Goal: Task Accomplishment & Management: Manage account settings

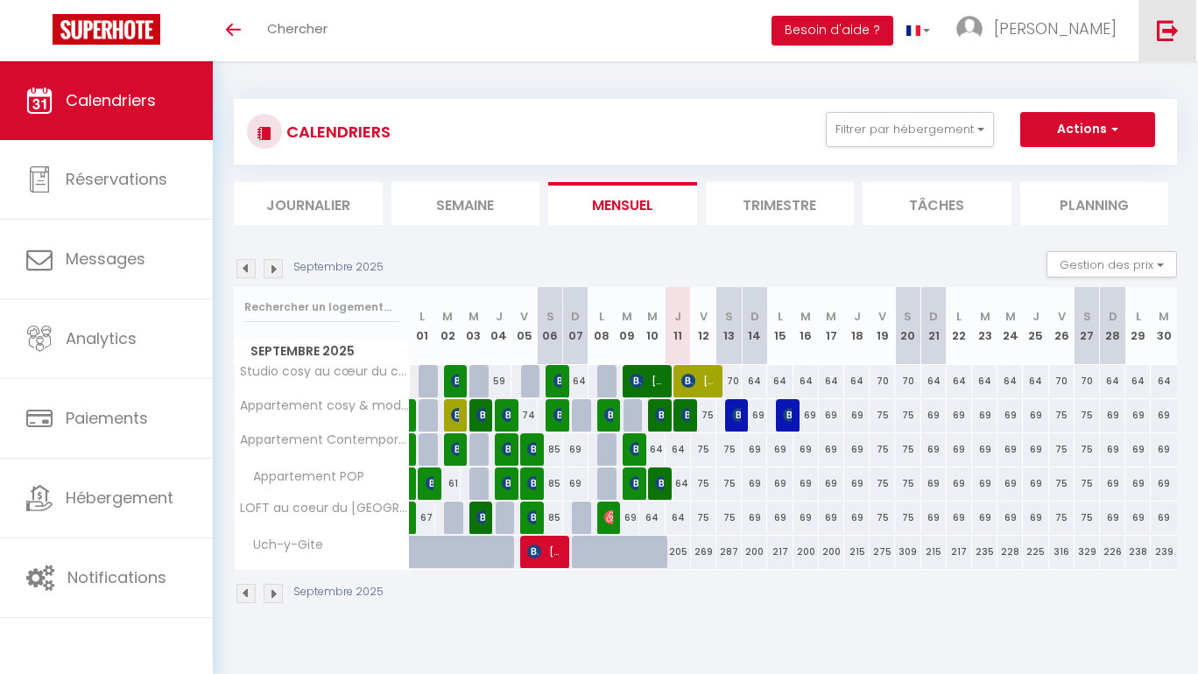
click at [1153, 21] on link at bounding box center [1167, 30] width 58 height 61
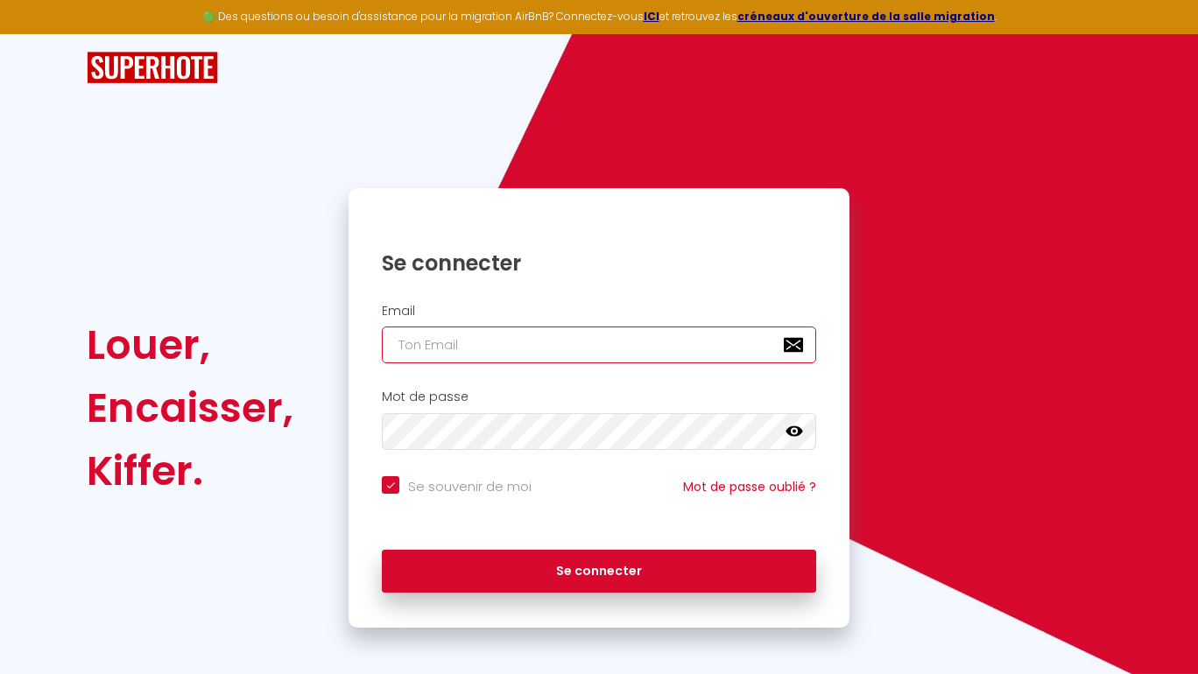
type input "[EMAIL_ADDRESS][DOMAIN_NAME]"
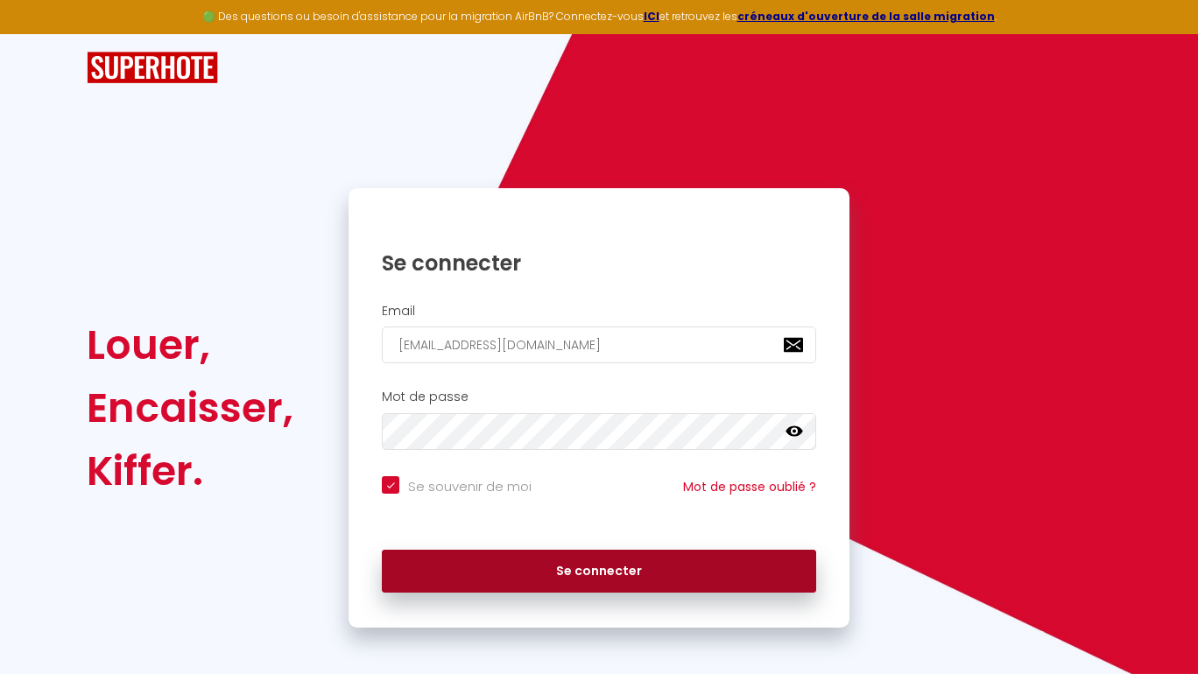
click at [584, 567] on button "Se connecter" at bounding box center [599, 572] width 434 height 44
checkbox input "true"
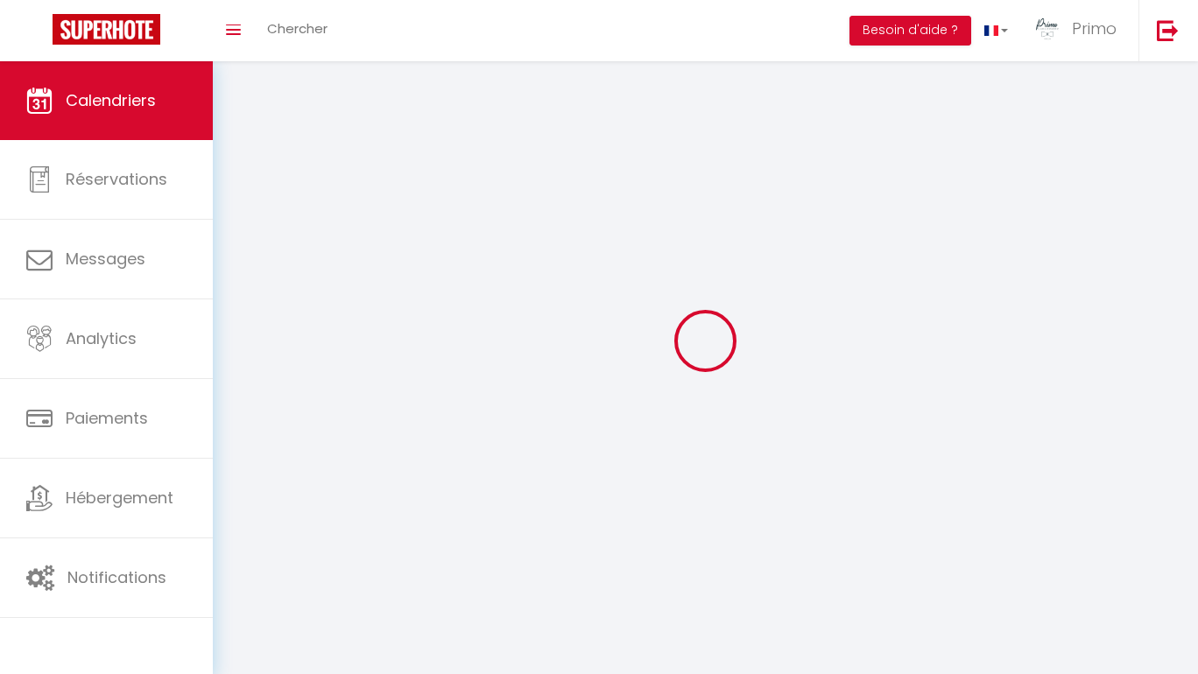
select select
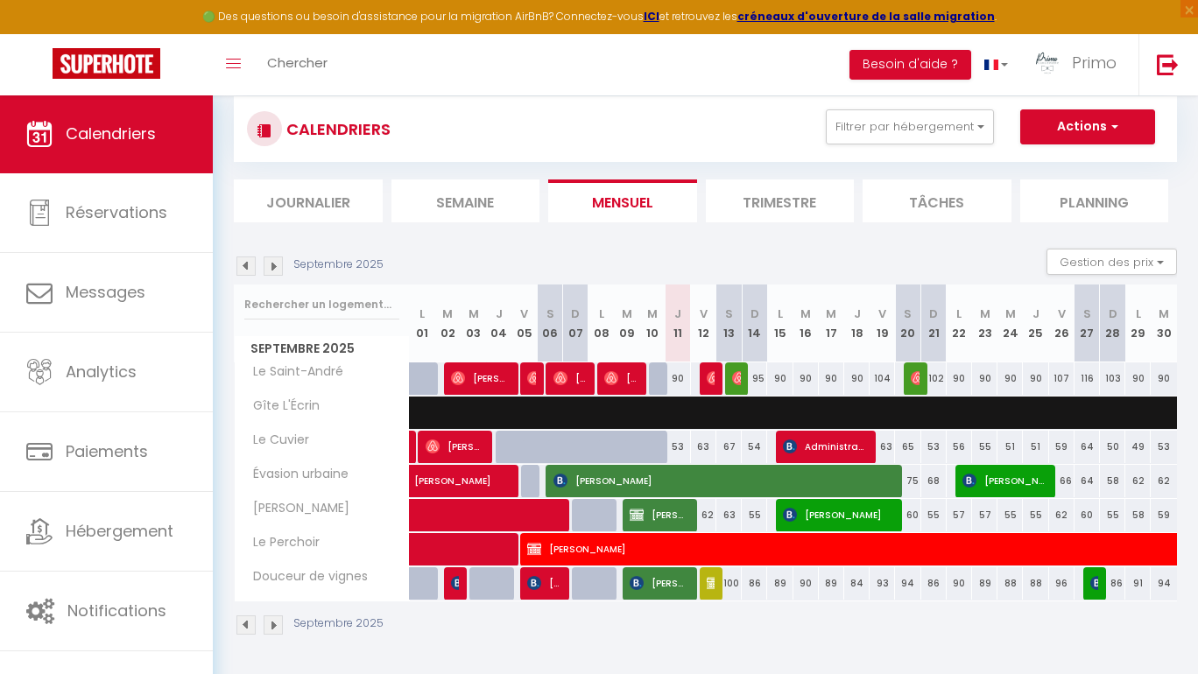
scroll to position [95, 0]
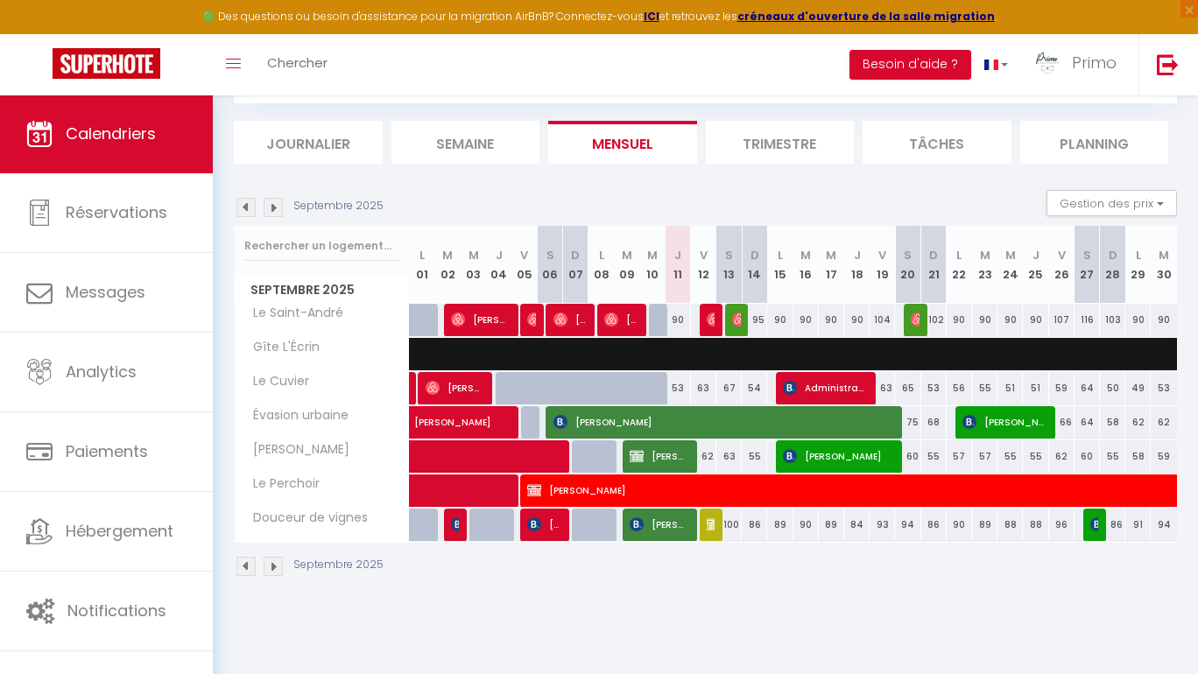
click at [666, 451] on span "[PERSON_NAME]" at bounding box center [660, 456] width 60 height 33
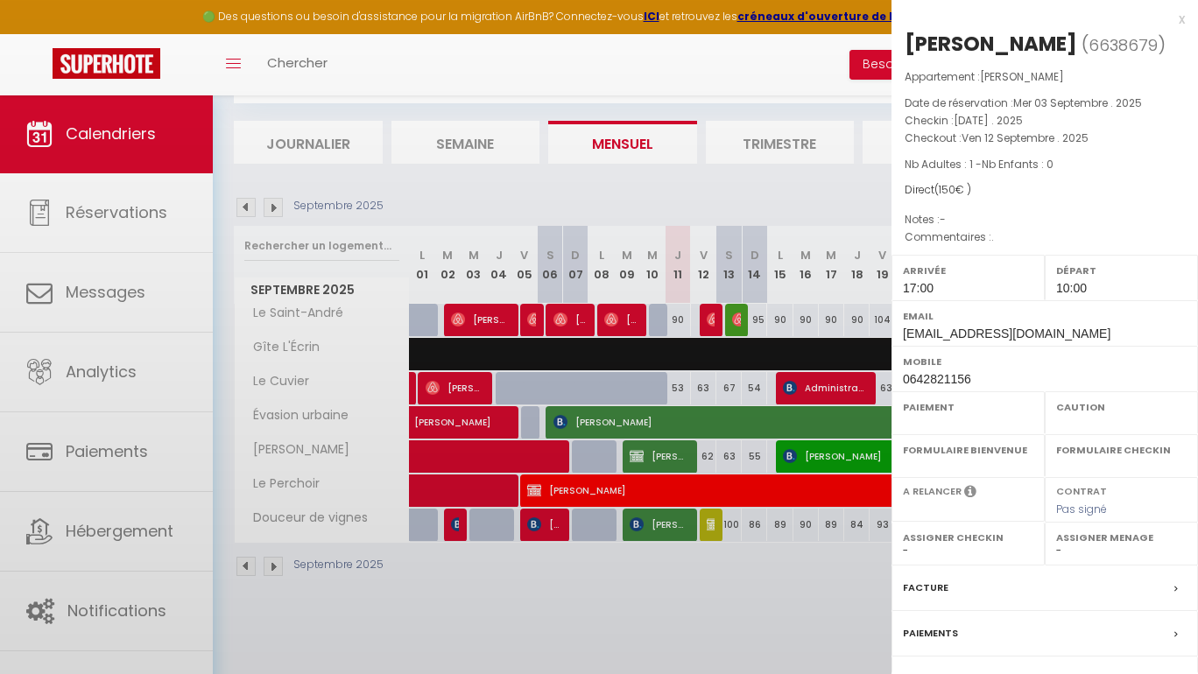
select select "OK"
select select "1"
select select "0"
select select "1"
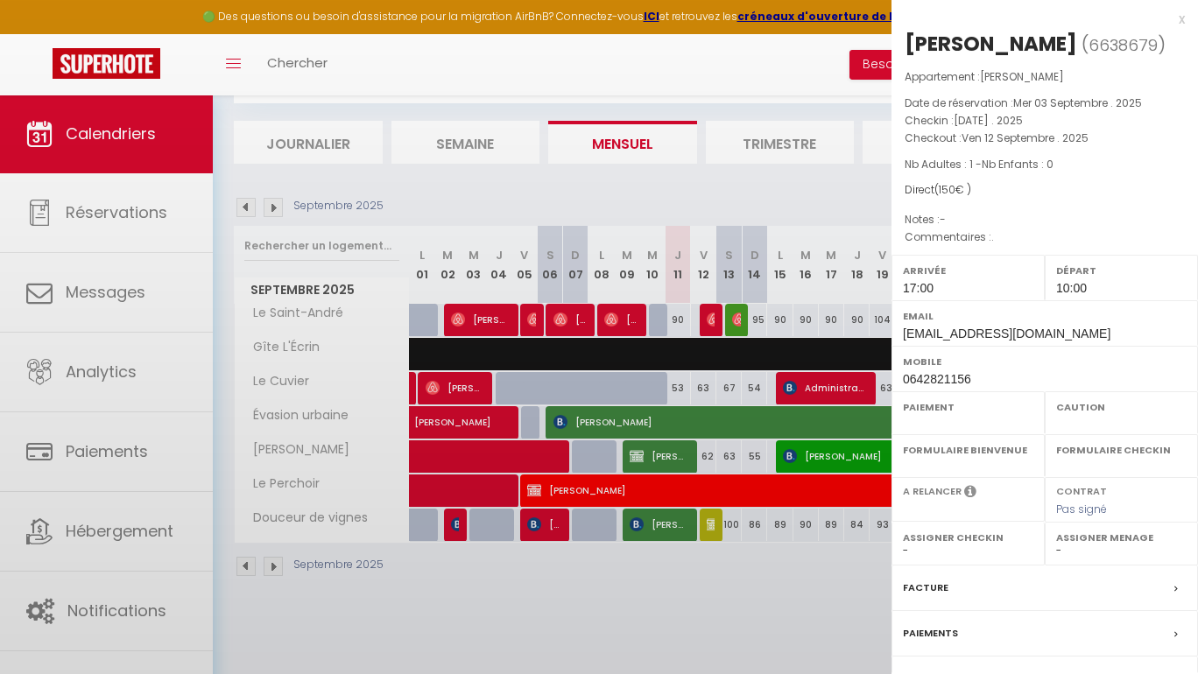
select select
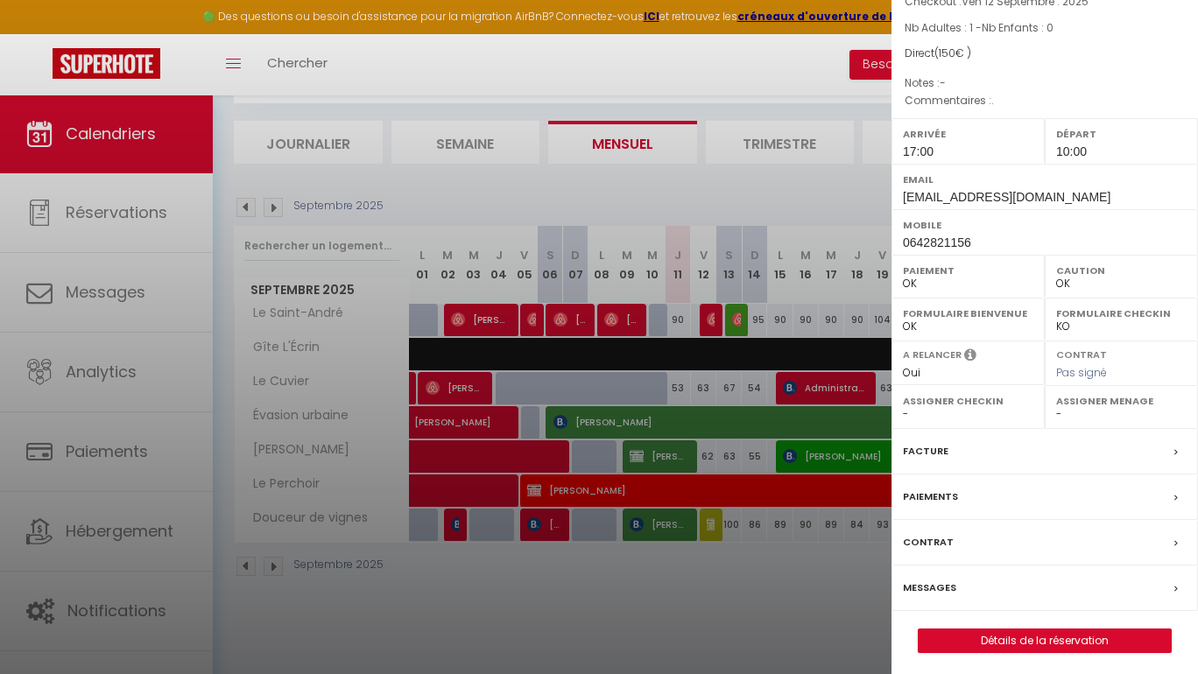
scroll to position [133, 0]
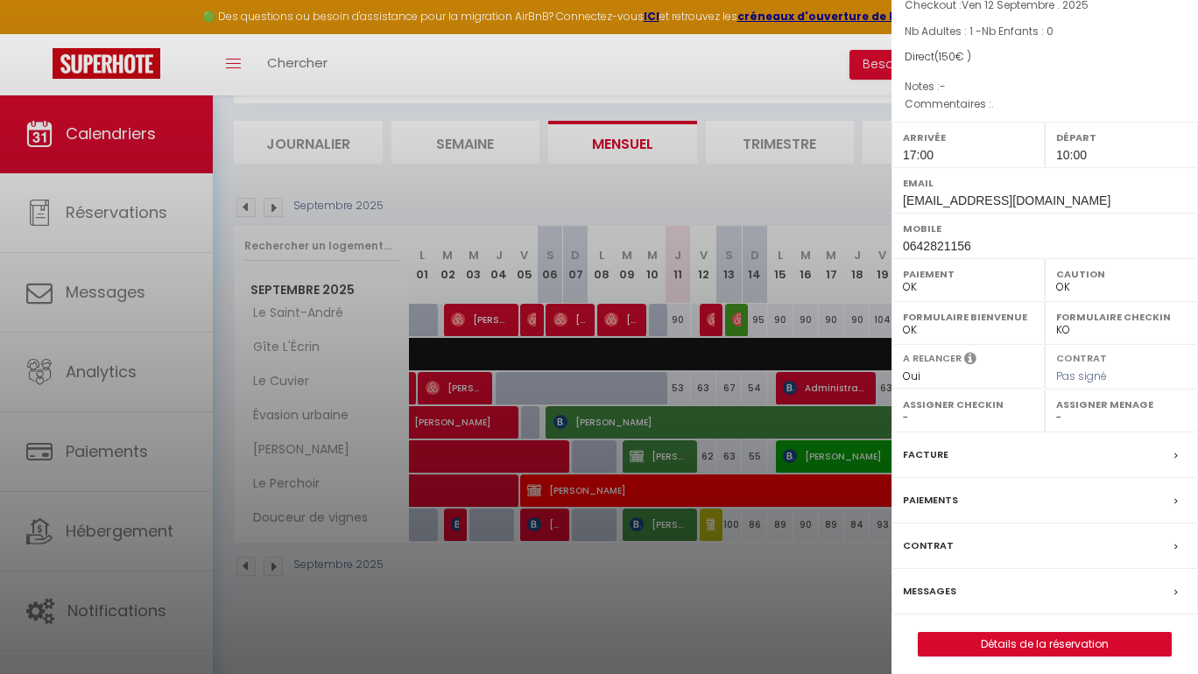
click at [1069, 152] on span "10:00" at bounding box center [1071, 155] width 31 height 14
click at [1048, 641] on link "Détails de la réservation" at bounding box center [1045, 644] width 252 height 23
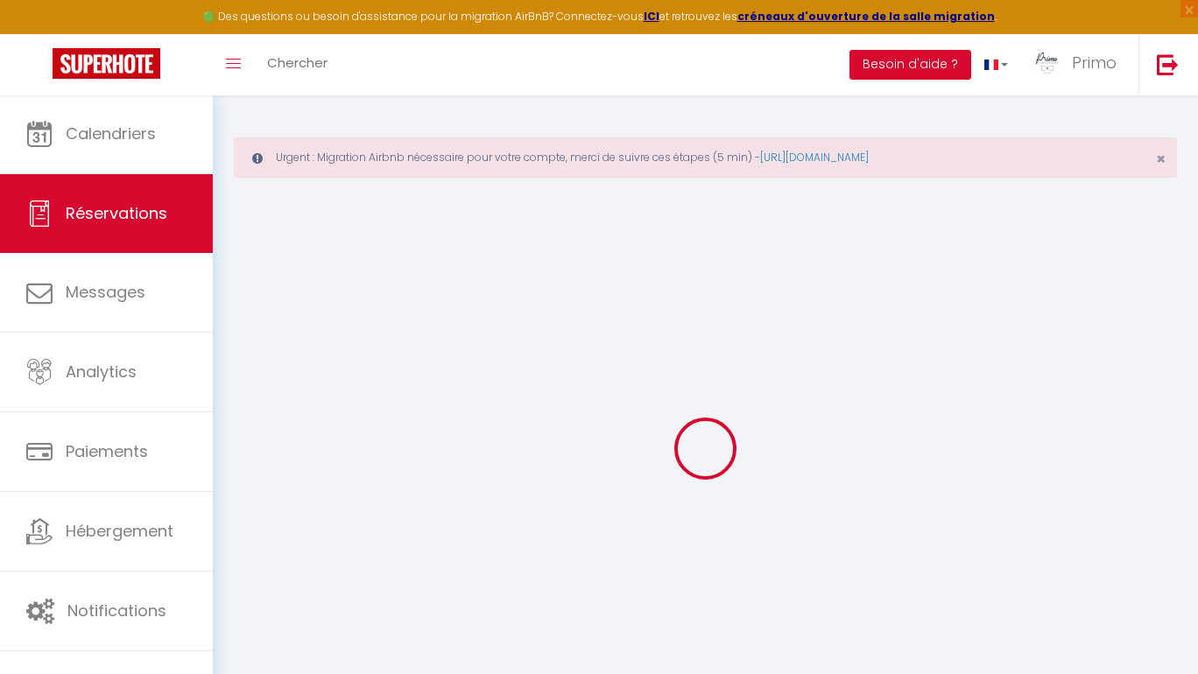
select select
checkbox input "false"
select select
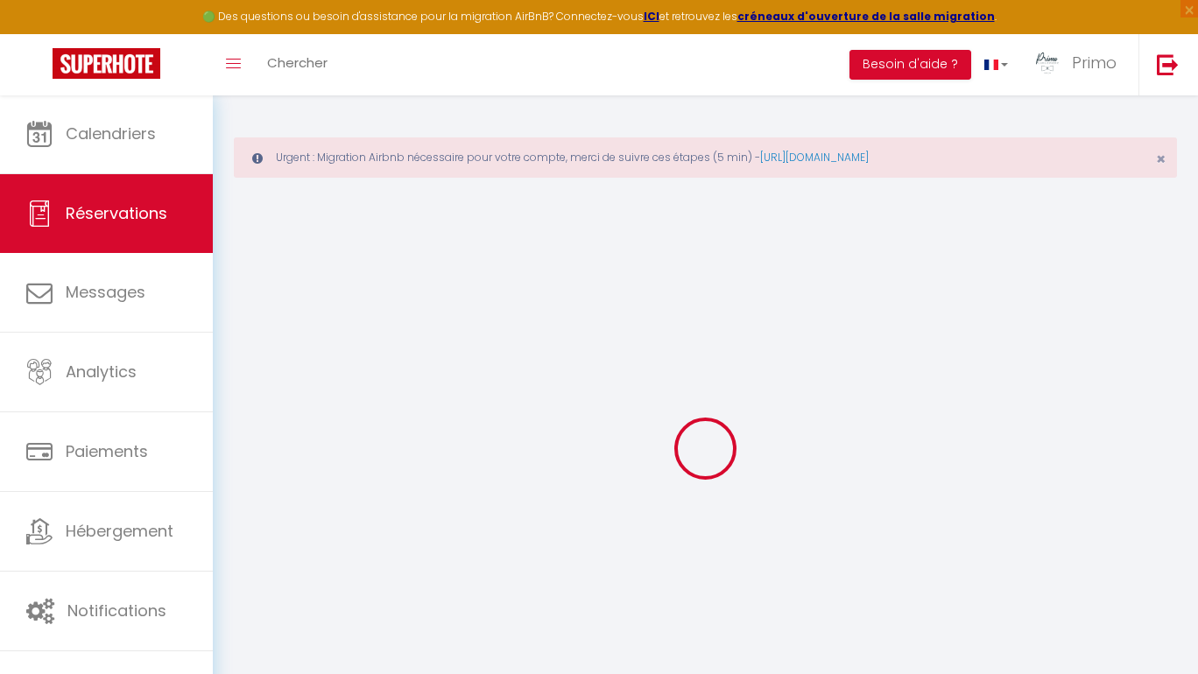
select select
checkbox input "false"
select select
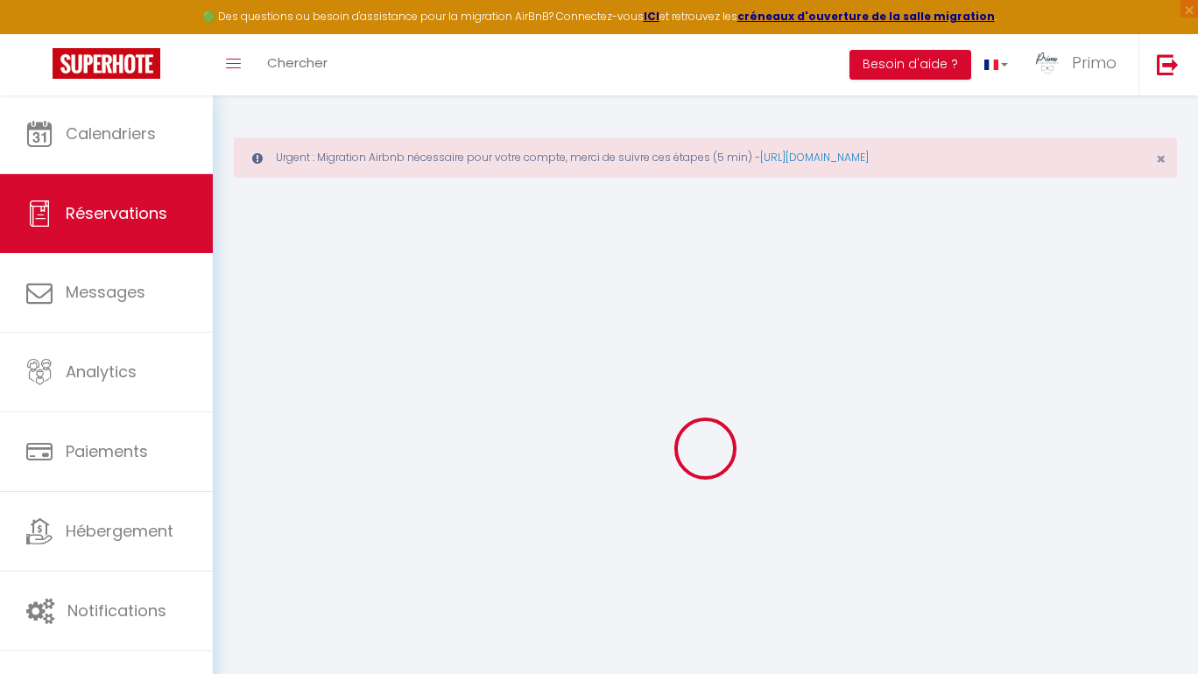
select select
checkbox input "false"
type textarea "."
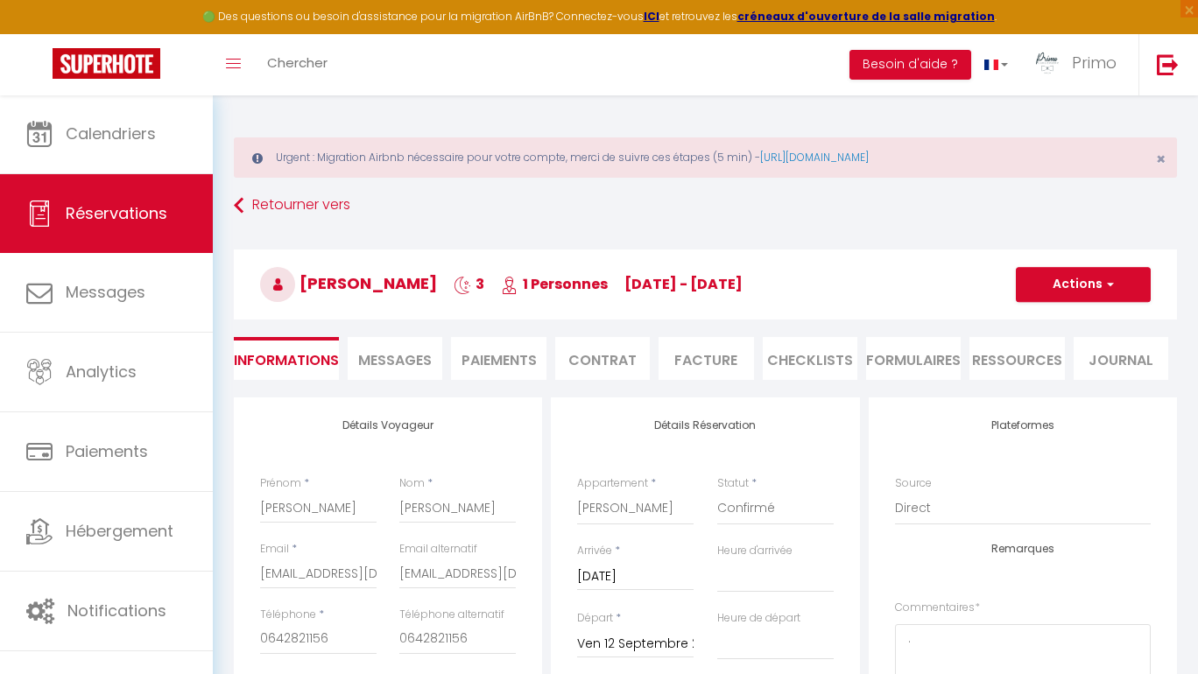
select select
checkbox input "false"
select select
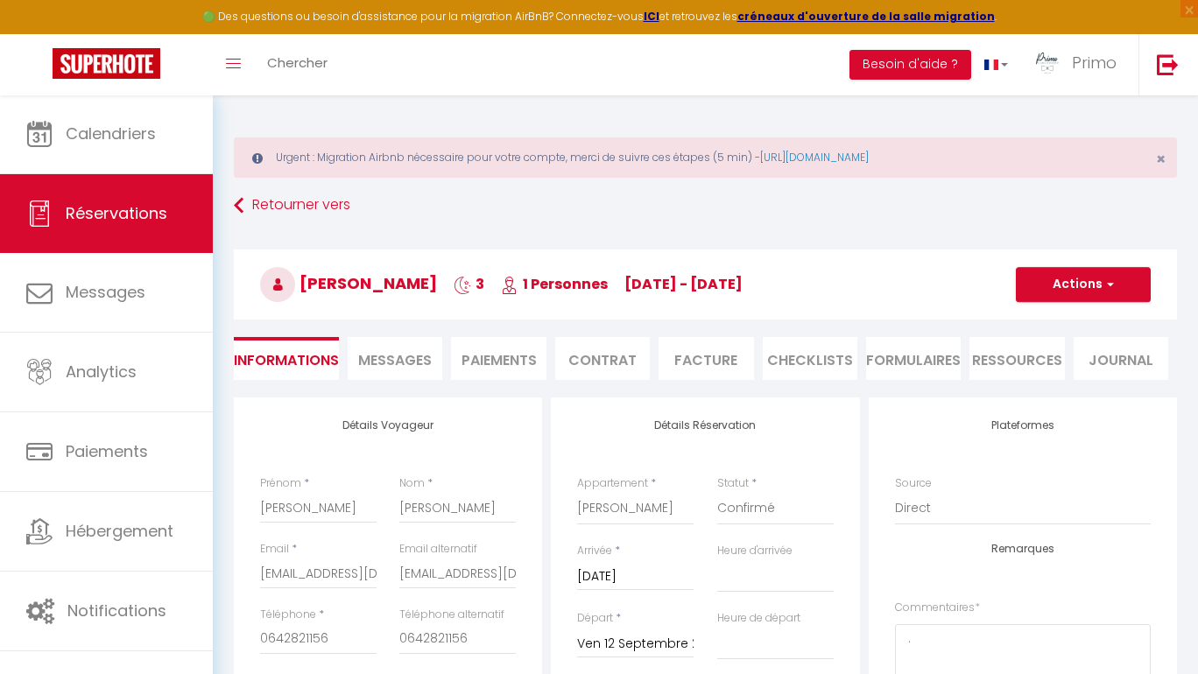
checkbox input "false"
select select "17:00"
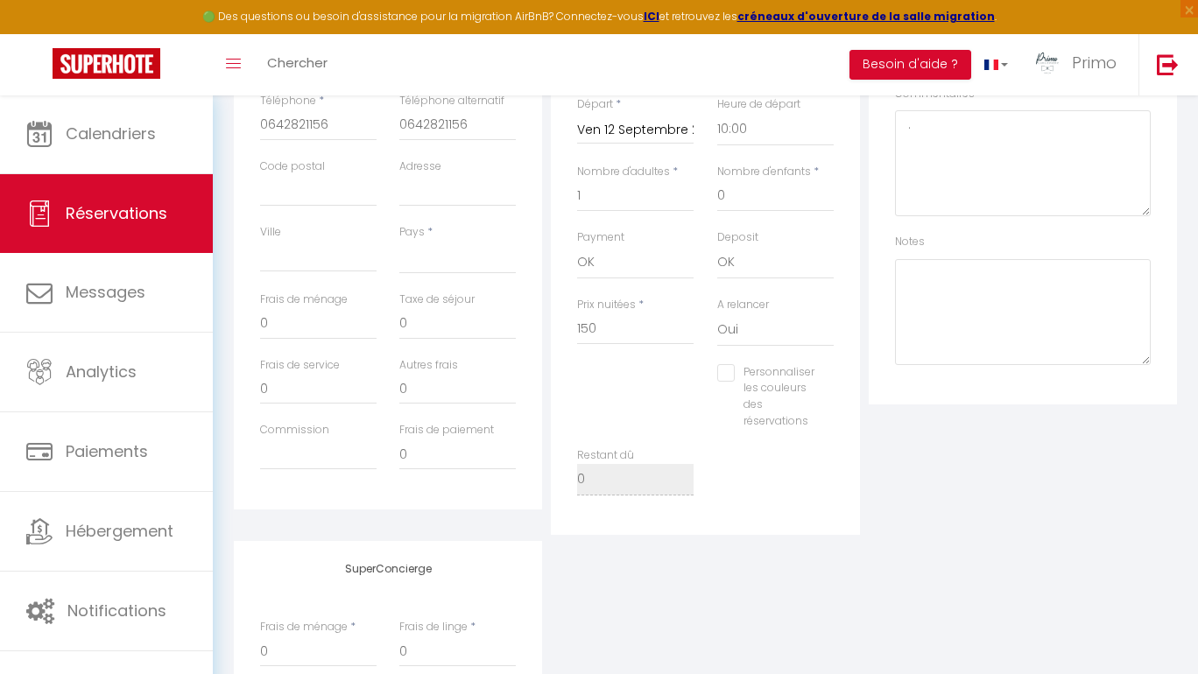
scroll to position [353, 0]
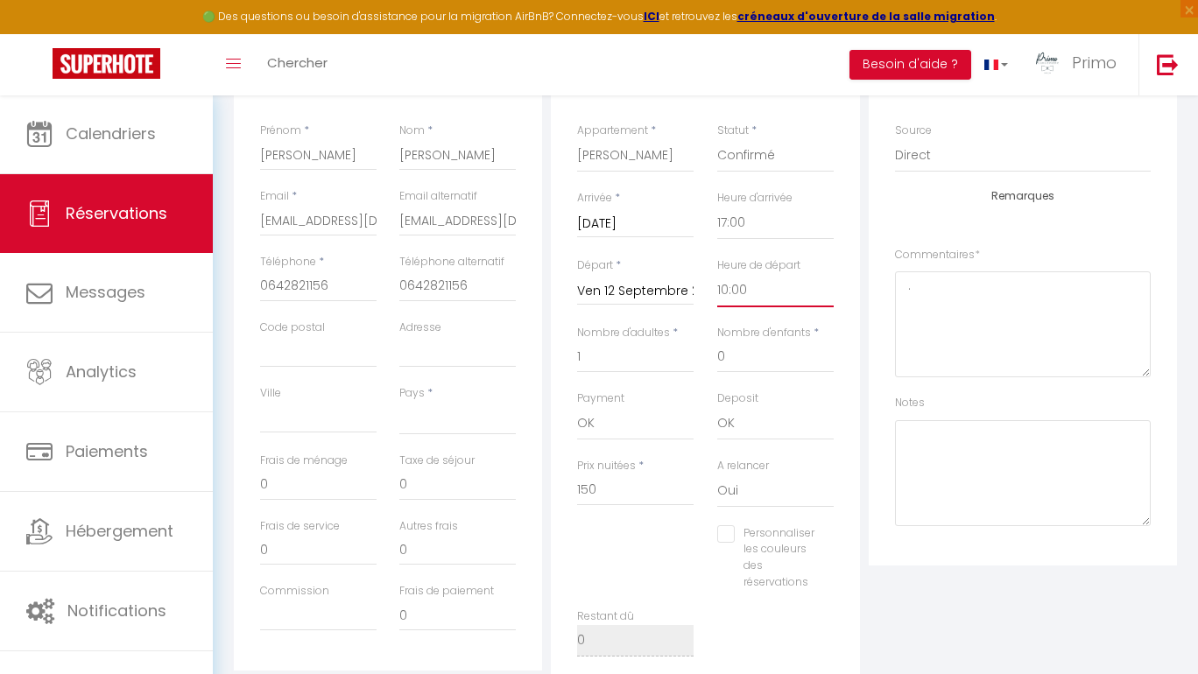
select select "13:00"
select select
checkbox input "false"
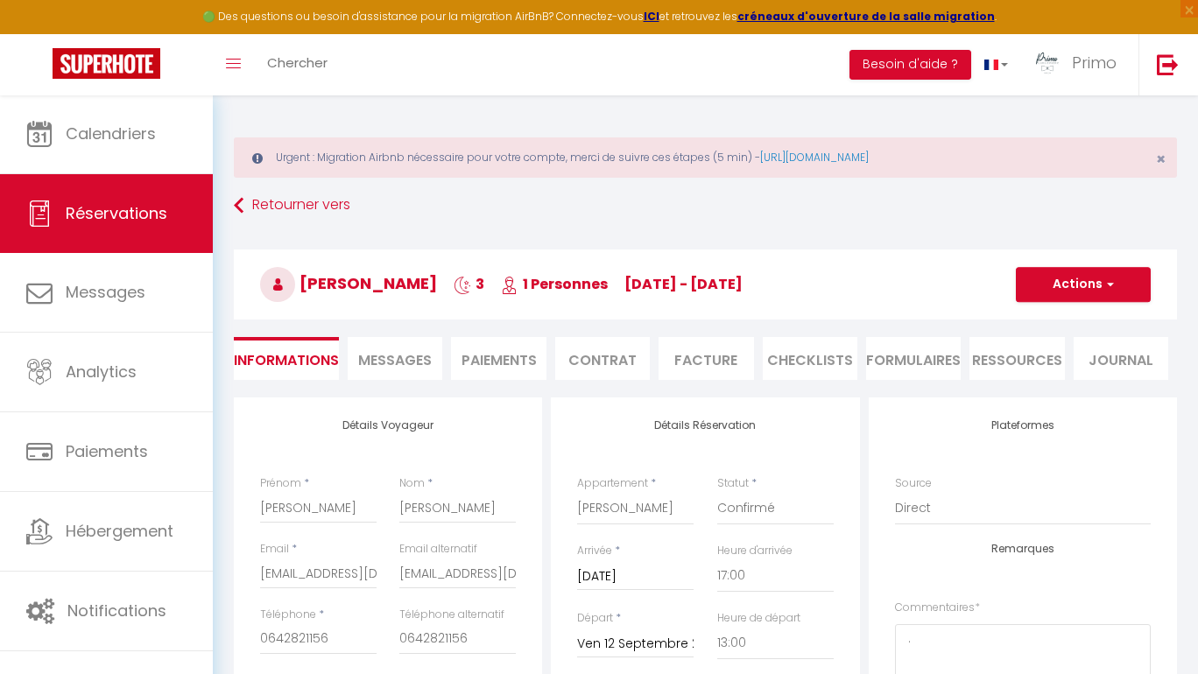
click at [1105, 296] on button "Actions" at bounding box center [1083, 284] width 135 height 35
click at [1065, 321] on link "Enregistrer" at bounding box center [1066, 323] width 138 height 23
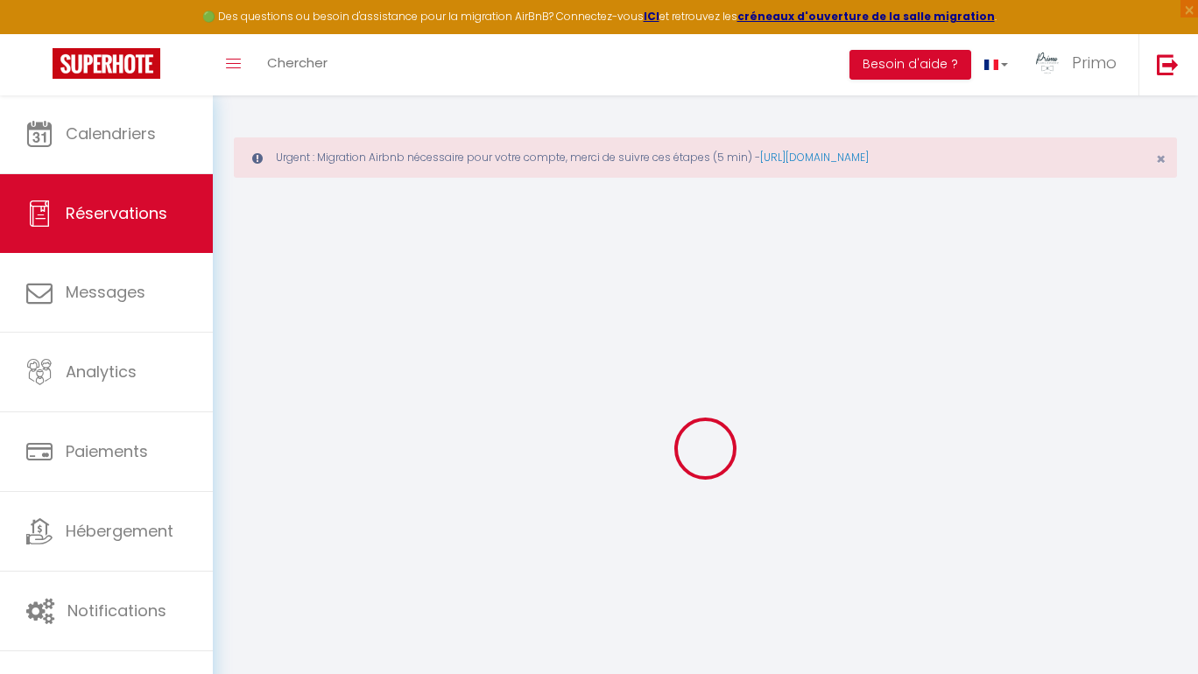
select select "not_cancelled"
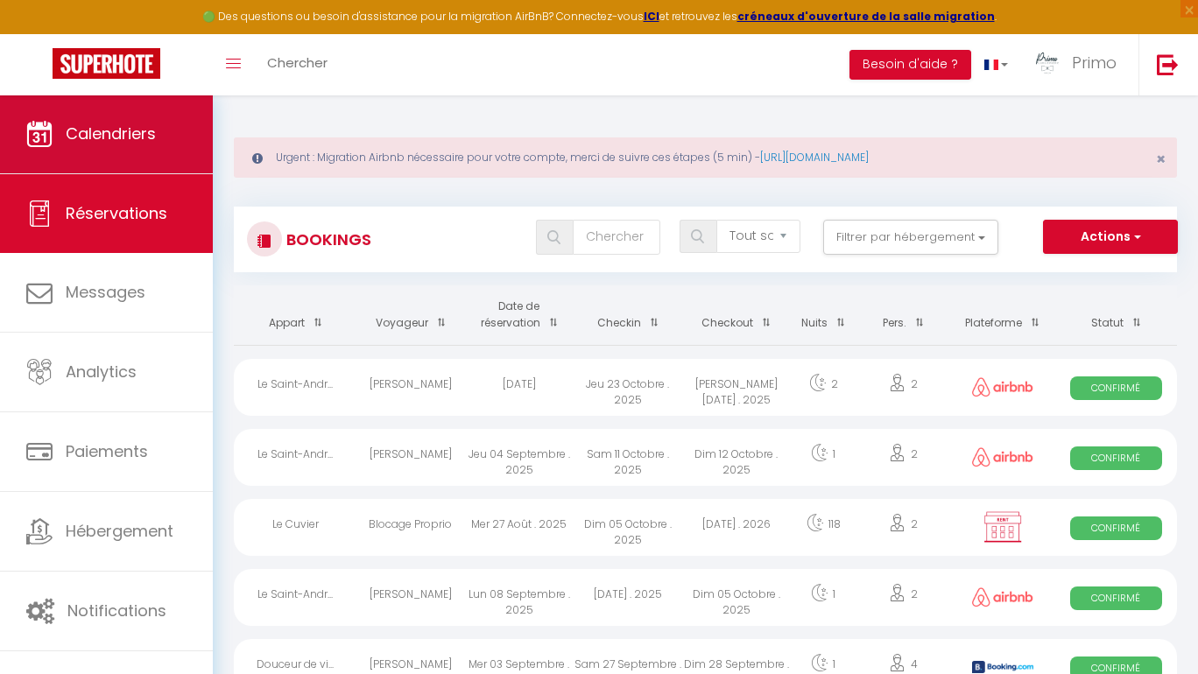
click at [102, 128] on span "Calendriers" at bounding box center [111, 134] width 90 height 22
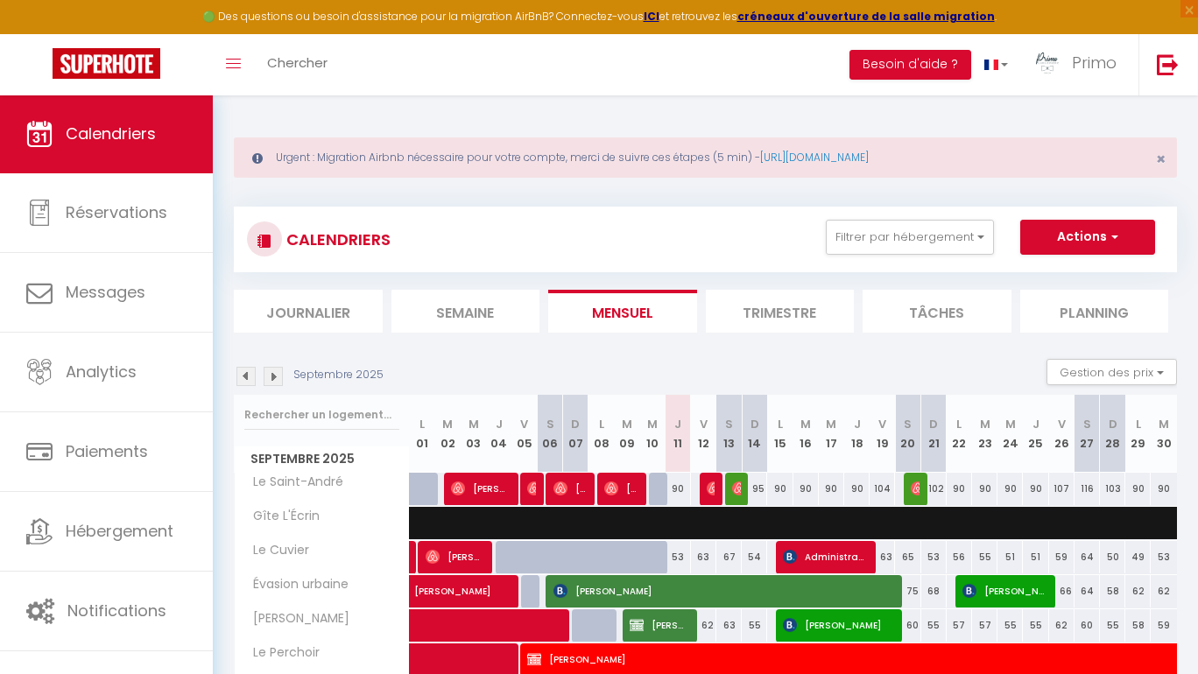
scroll to position [109, 0]
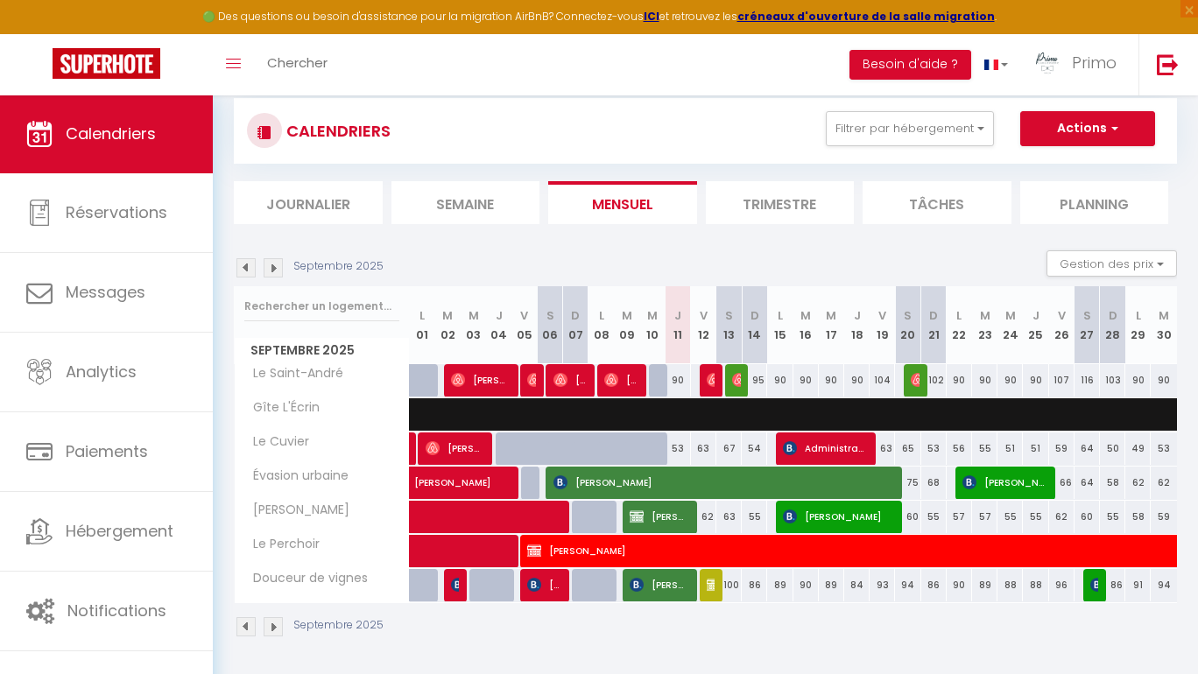
click at [713, 376] on img at bounding box center [714, 380] width 14 height 14
select select "OK"
select select "1"
select select "0"
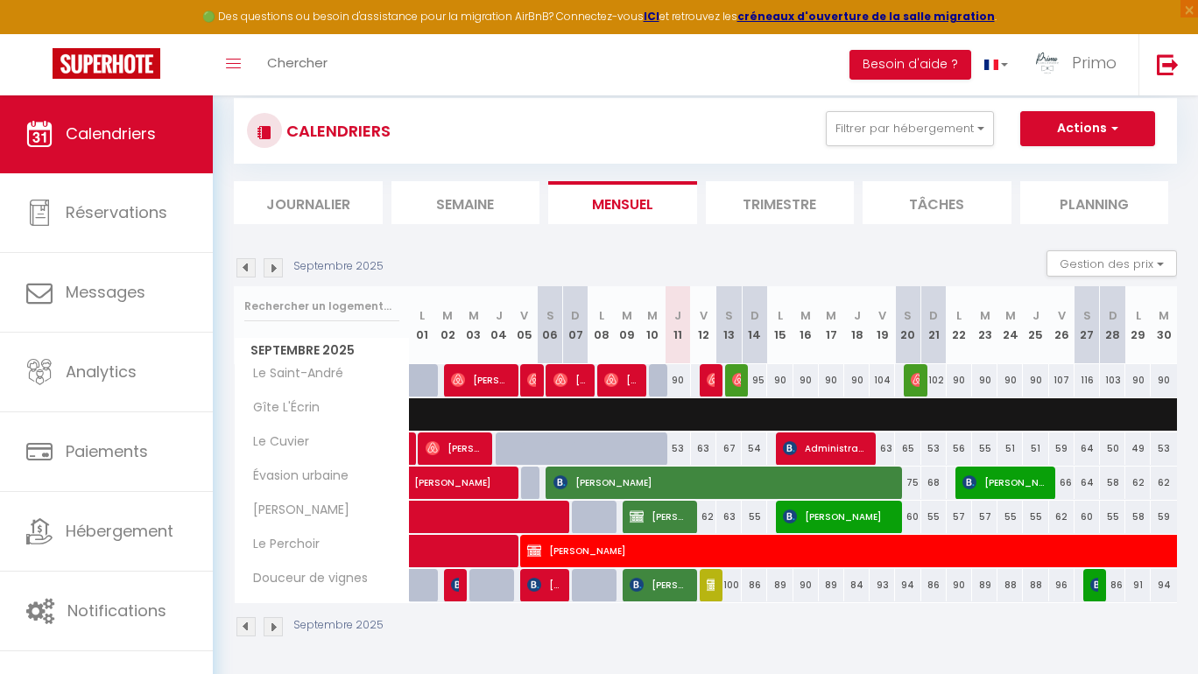
select select "1"
select select
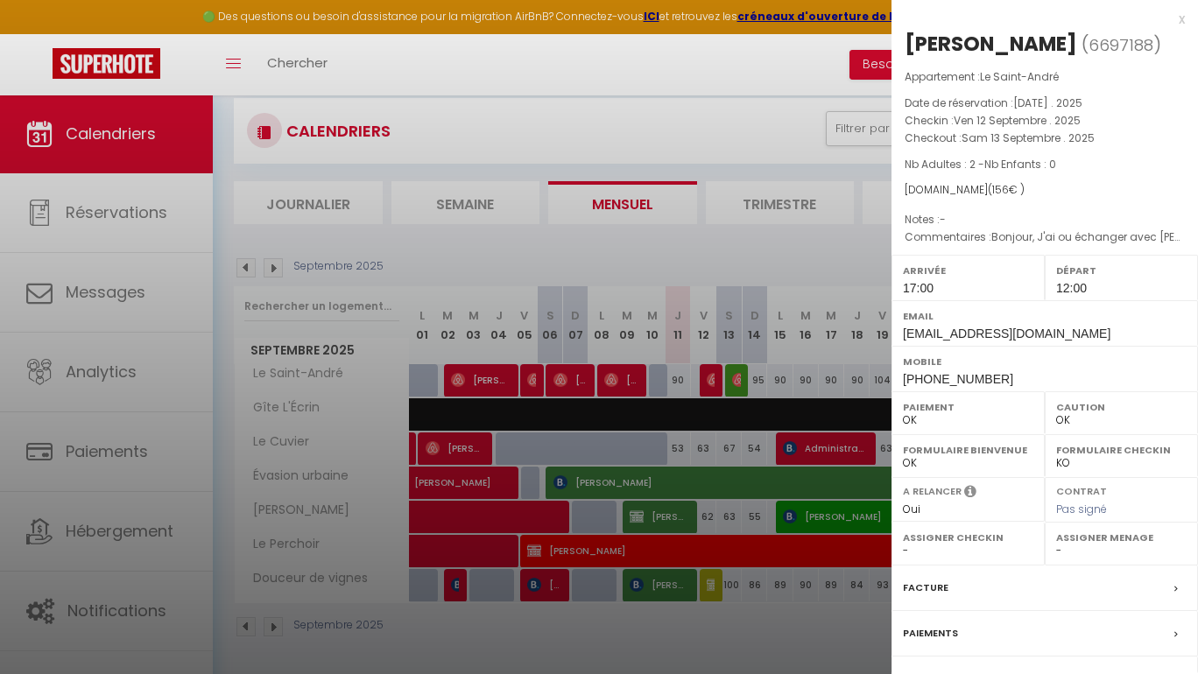
click at [763, 269] on div at bounding box center [599, 337] width 1198 height 674
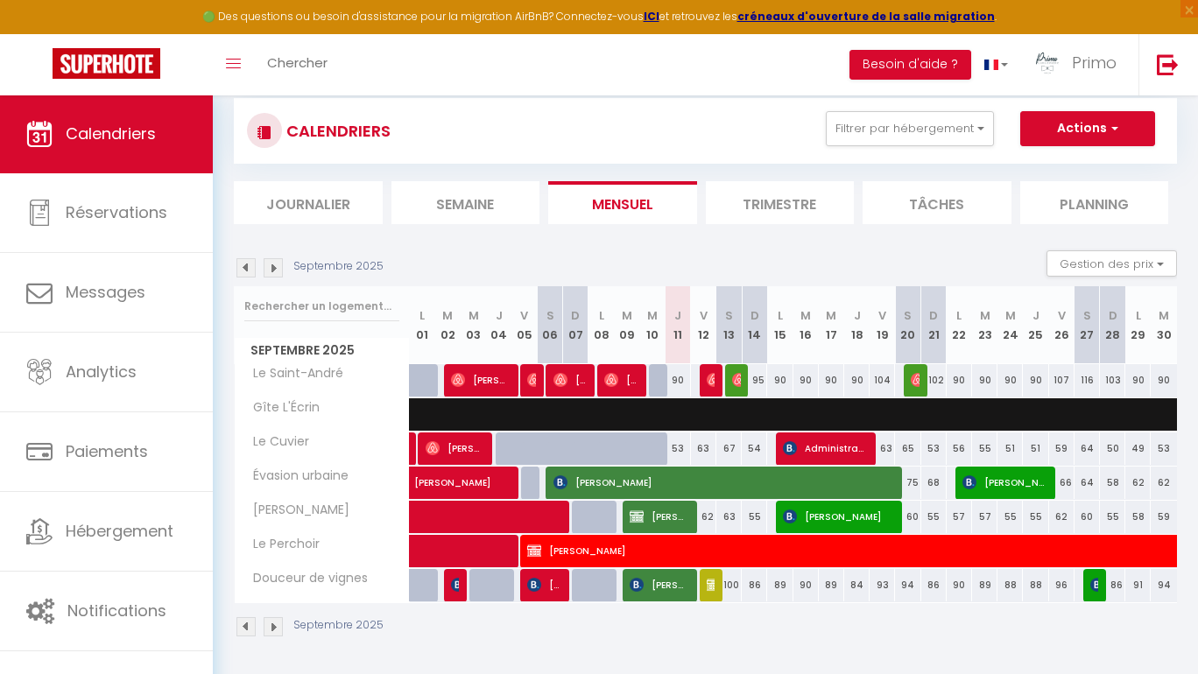
click at [720, 382] on div at bounding box center [709, 380] width 25 height 33
click at [711, 384] on img at bounding box center [714, 380] width 14 height 14
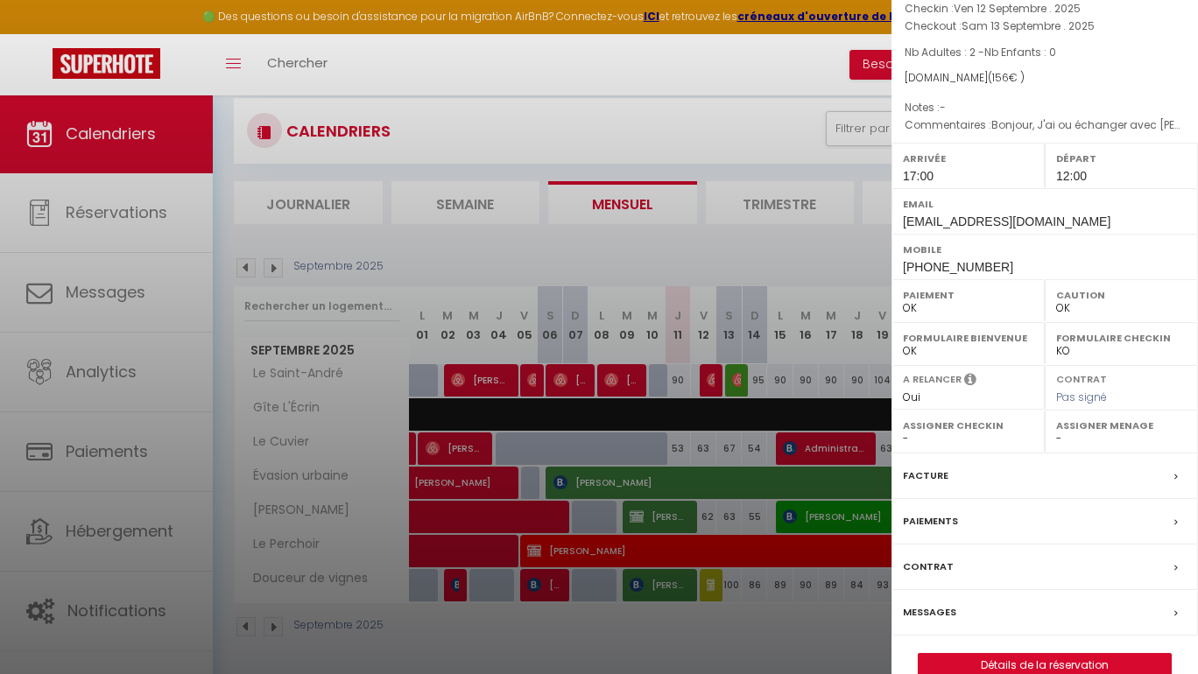
scroll to position [137, 0]
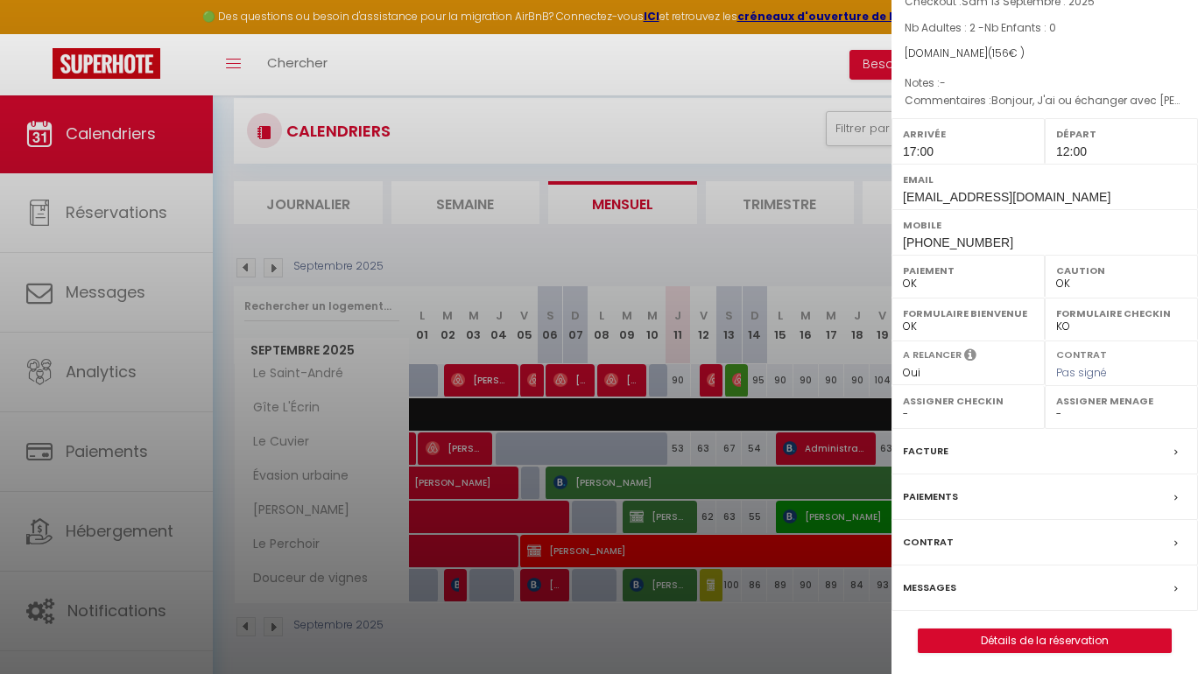
click at [927, 489] on label "Paiements" at bounding box center [930, 497] width 55 height 18
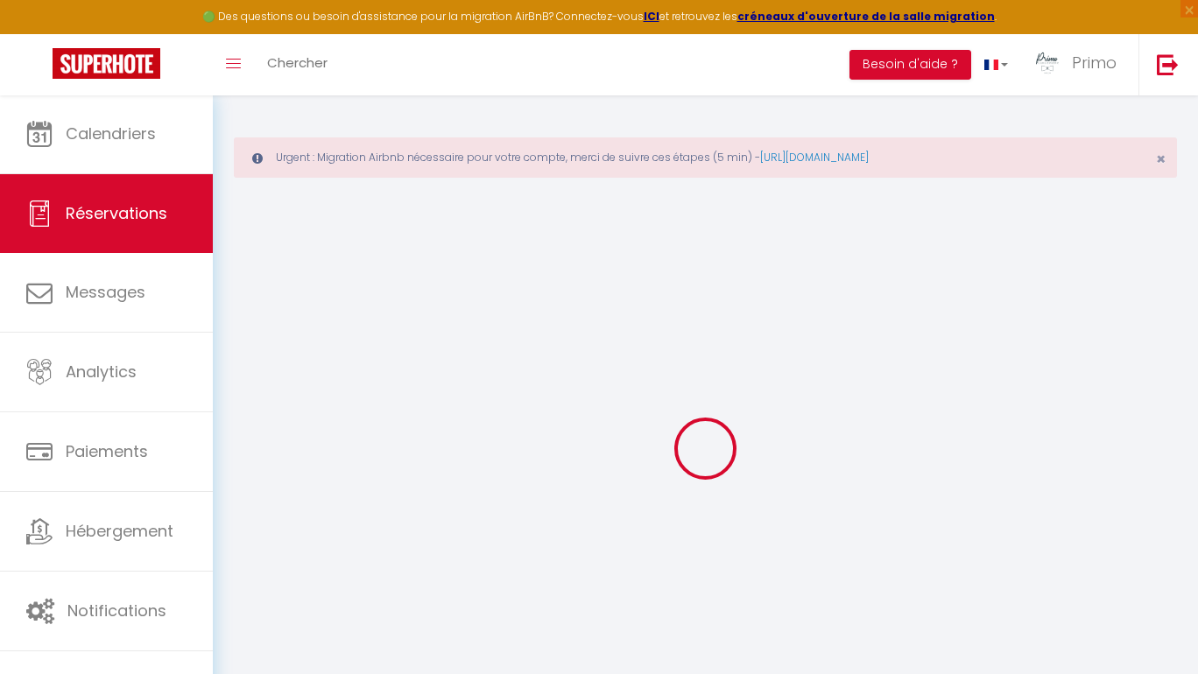
select select
checkbox input "false"
select select
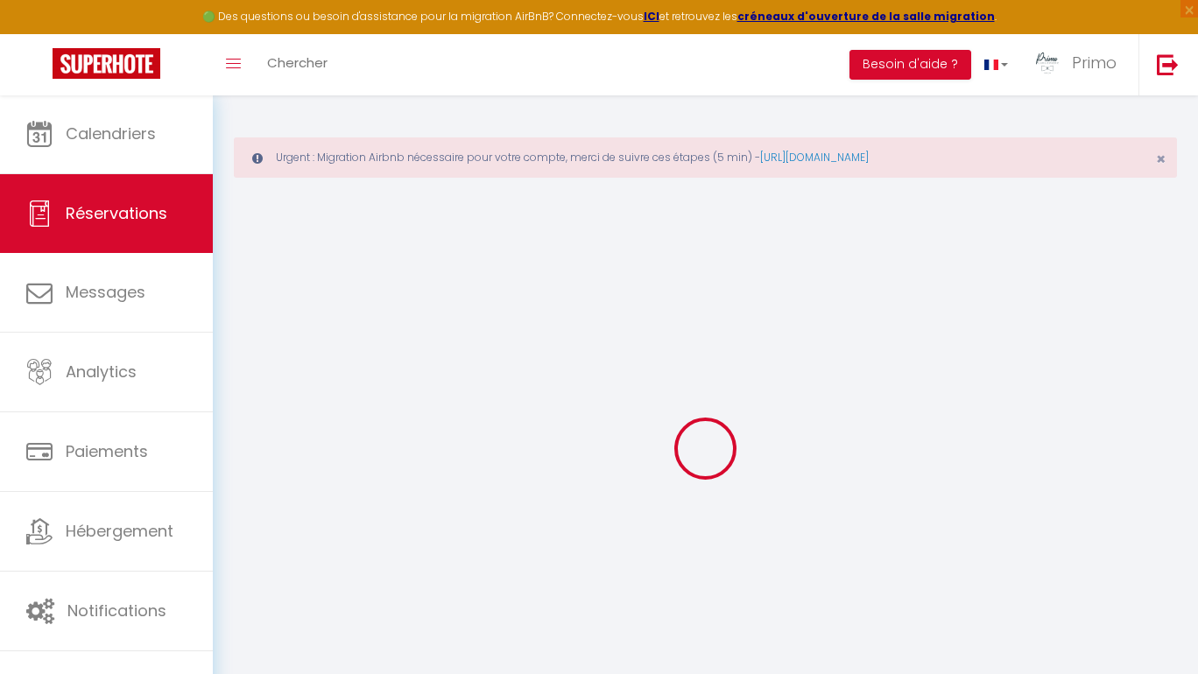
select select
checkbox input "false"
type textarea "Bonjour, J'ai ou échanger avec [PERSON_NAME] par téléphone pour demander une he…"
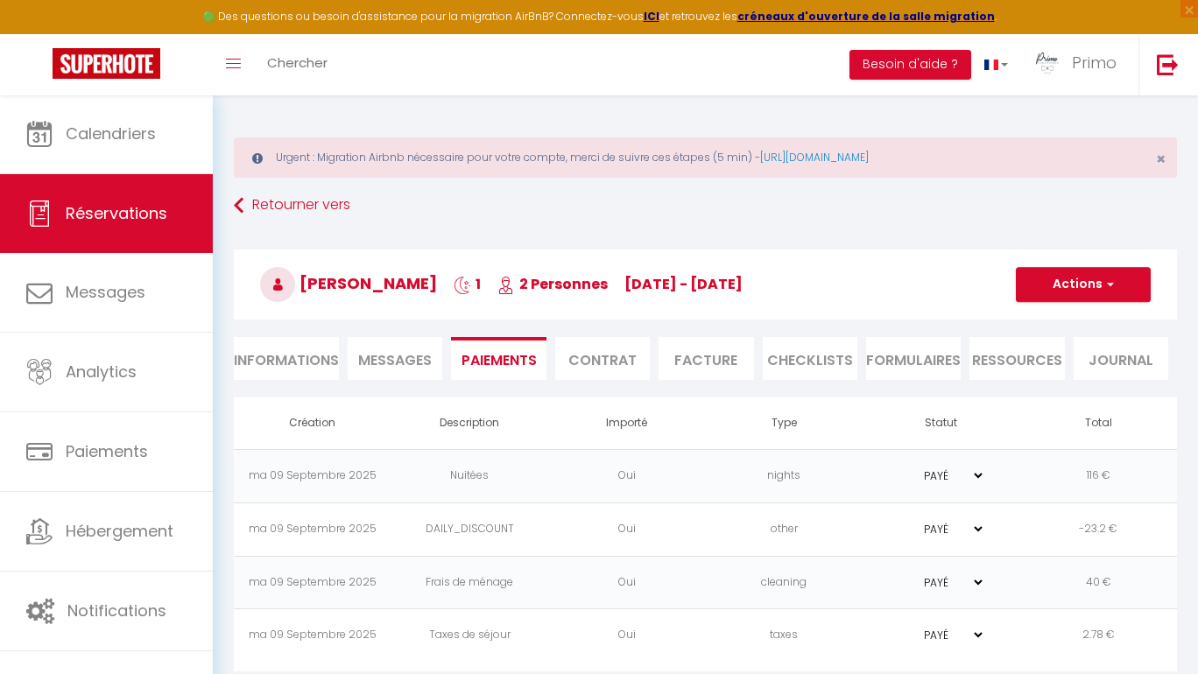
scroll to position [95, 0]
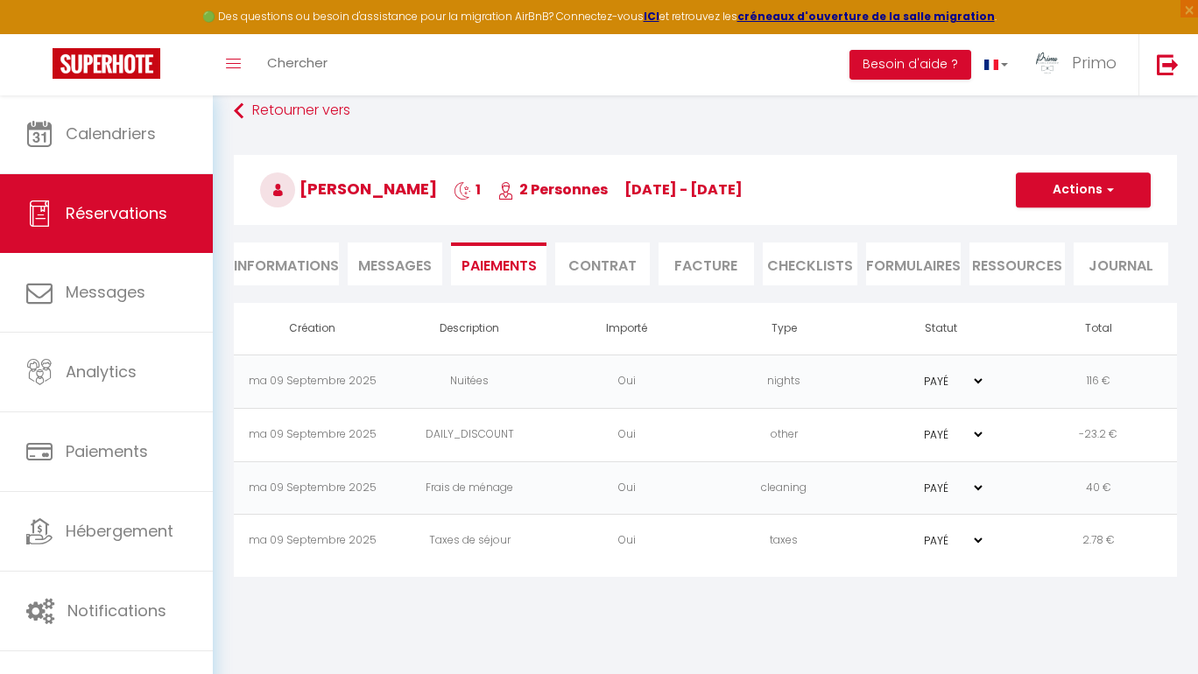
click at [312, 188] on span "[PERSON_NAME]" at bounding box center [348, 189] width 177 height 22
click at [743, 191] on span "[DATE] - [DATE]" at bounding box center [683, 190] width 118 height 20
copy h3 "[PERSON_NAME] 1 2 Personnes [DATE] - [DATE]"
click at [1106, 199] on button "Actions" at bounding box center [1083, 190] width 135 height 35
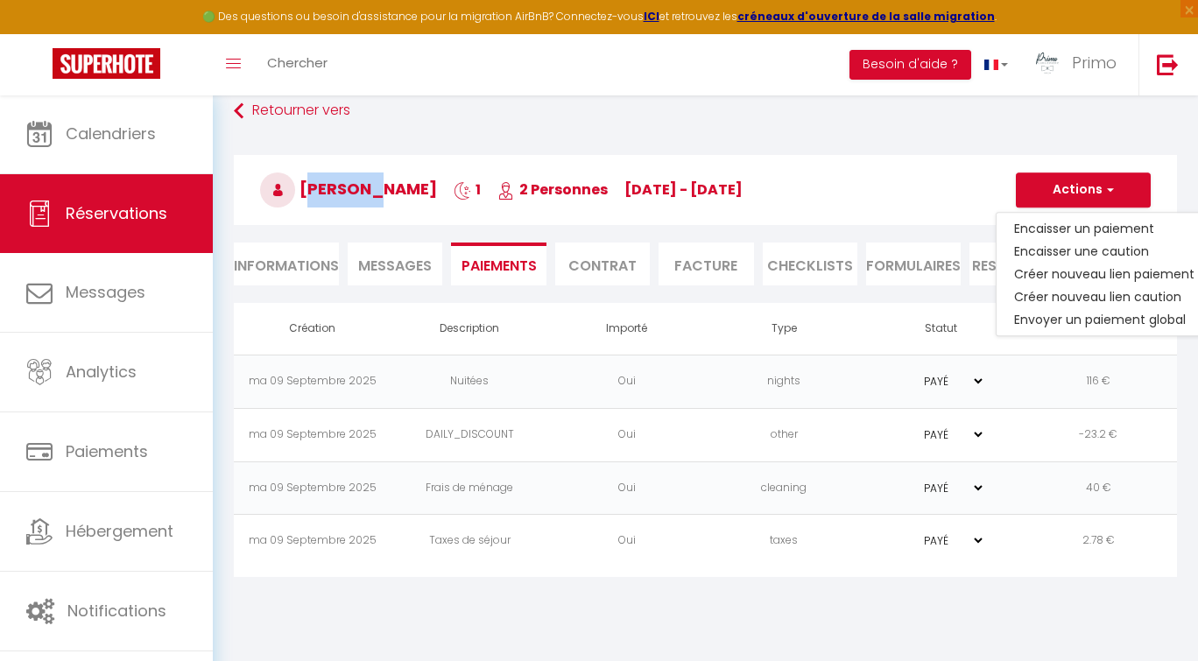
click at [1072, 275] on link "Créer nouveau lien paiement" at bounding box center [1104, 274] width 215 height 23
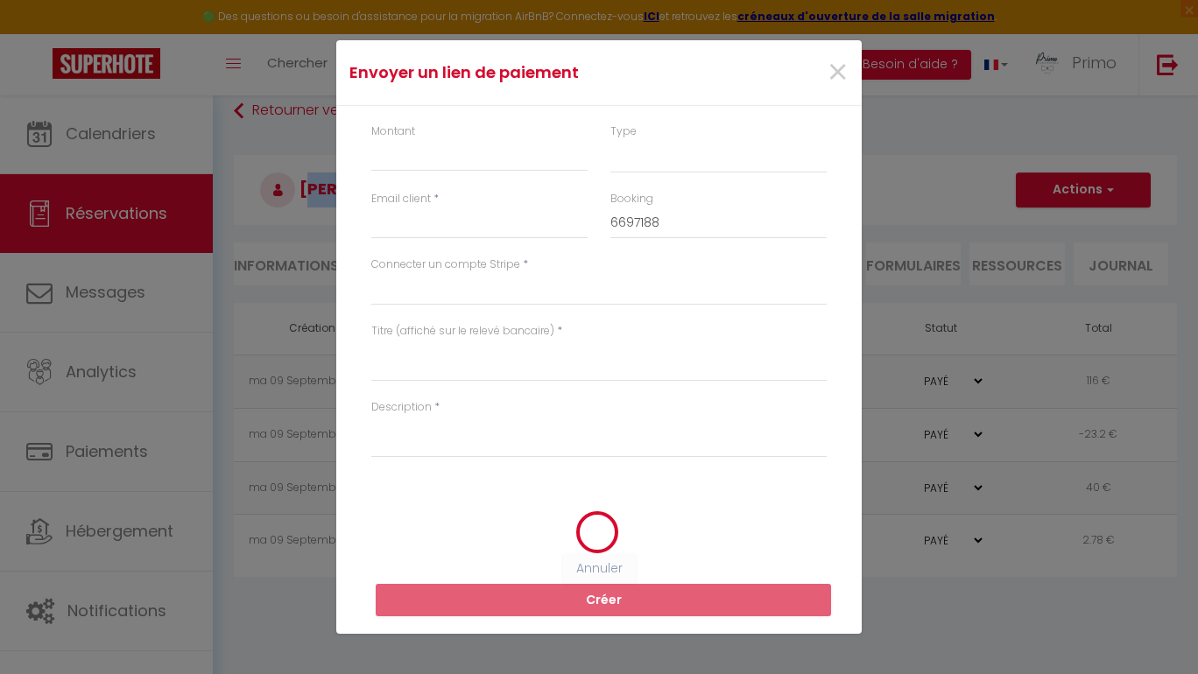
select select "nights"
type input "[EMAIL_ADDRESS][DOMAIN_NAME]"
select select "10598"
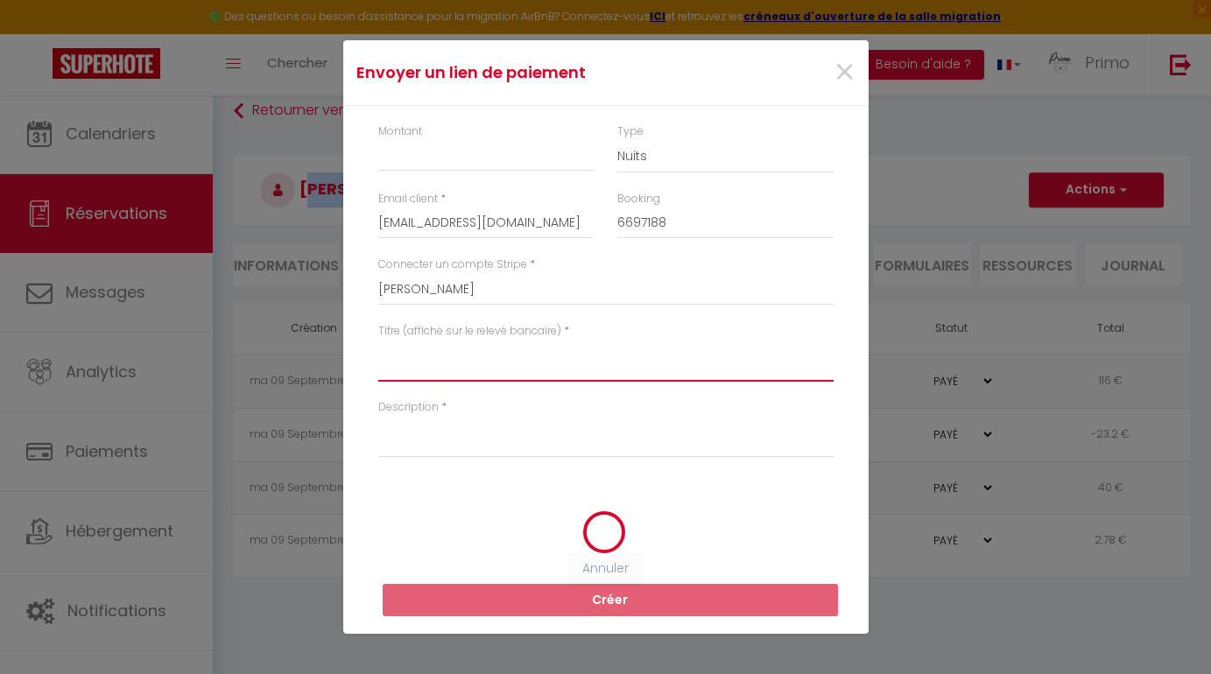
click at [464, 361] on textarea "Titre (affiché sur le relevé bancaire)" at bounding box center [605, 361] width 455 height 42
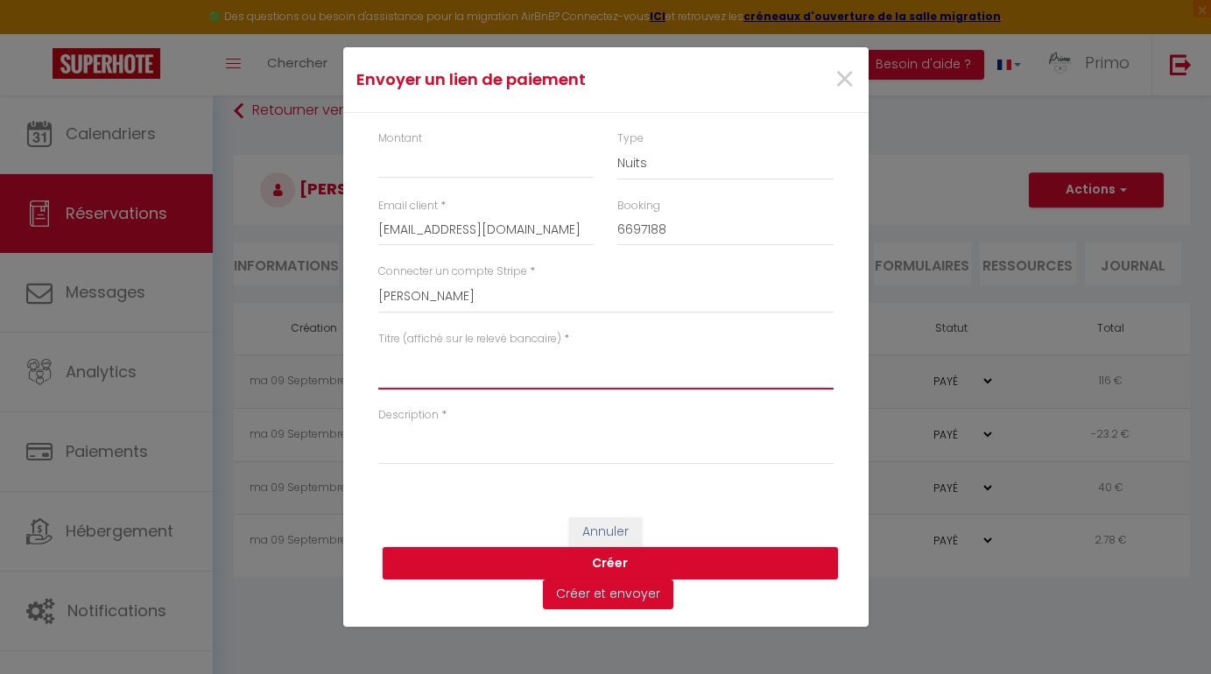
click at [461, 364] on textarea "Titre (affiché sur le relevé bancaire)" at bounding box center [605, 369] width 455 height 42
paste textarea "[PERSON_NAME] 1 2 Personnes [DATE] - [DATE]"
type textarea "[PERSON_NAME] 1 2 Personnes [DATE] - [DATE]"
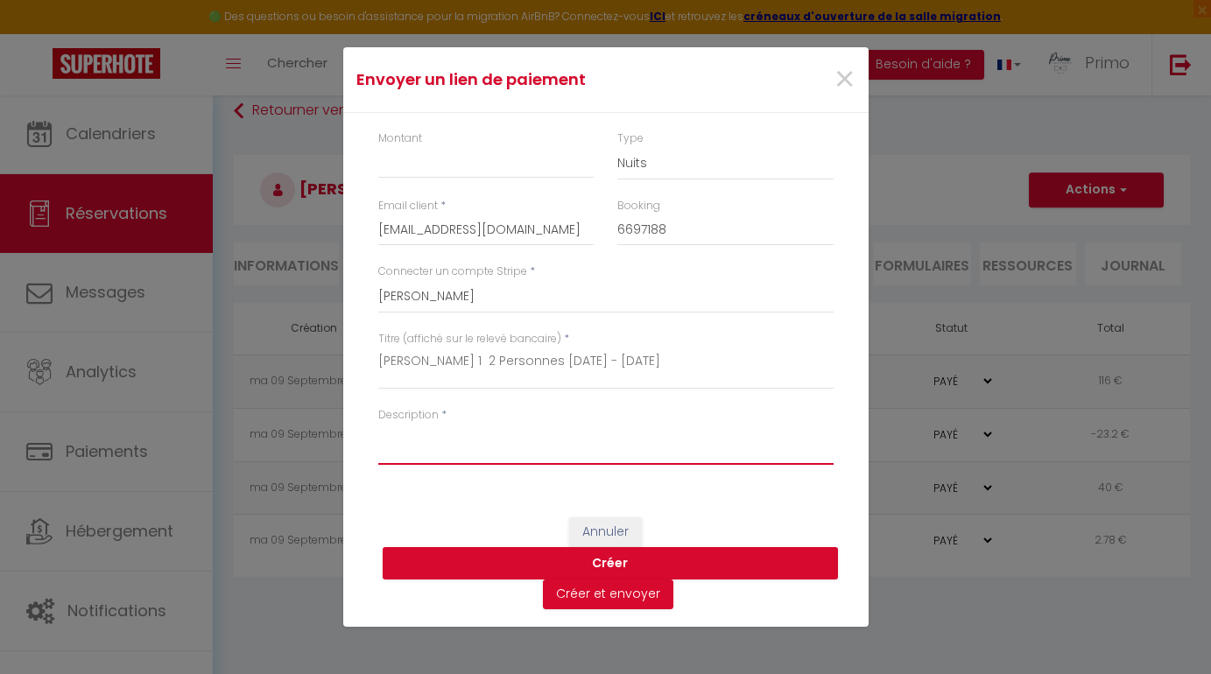
click at [494, 454] on textarea "Description" at bounding box center [605, 444] width 455 height 42
click at [510, 440] on textarea "supplément" at bounding box center [605, 444] width 455 height 42
type textarea "supplément sortie"
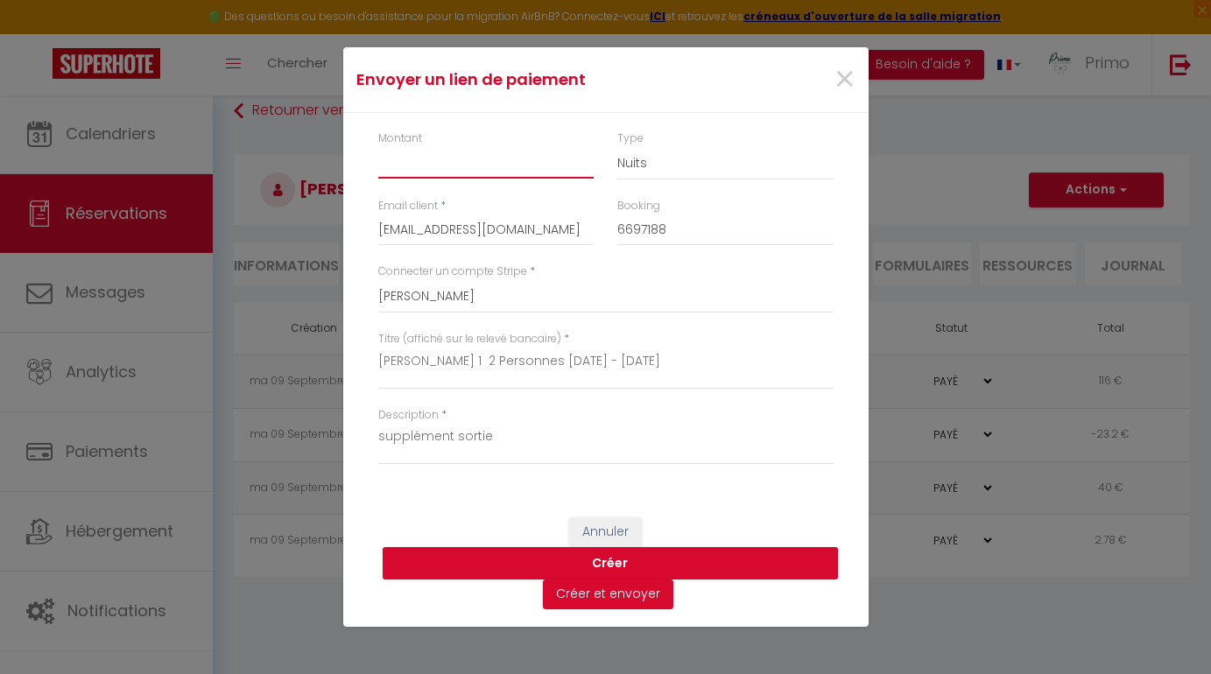
click at [541, 162] on input "Montant" at bounding box center [486, 163] width 216 height 32
type input "15"
click at [412, 223] on input "[EMAIL_ADDRESS][DOMAIN_NAME]" at bounding box center [486, 231] width 216 height 32
click at [518, 234] on input "[EMAIL_ADDRESS][DOMAIN_NAME]" at bounding box center [486, 231] width 216 height 32
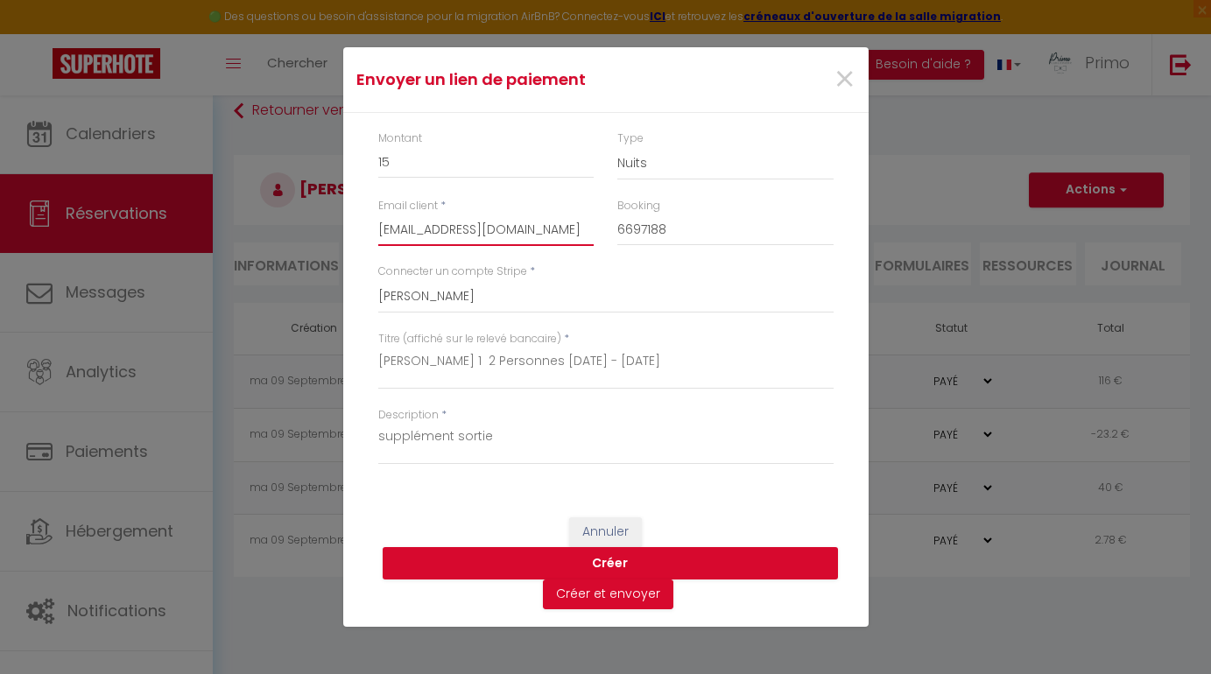
drag, startPoint x: 378, startPoint y: 229, endPoint x: 566, endPoint y: 245, distance: 188.1
click at [747, 293] on div "Montant 15 Type Nuits Frais de ménage Taxe de séjour Autre Email client * [EMAI…" at bounding box center [605, 306] width 525 height 387
drag, startPoint x: 501, startPoint y: 440, endPoint x: 353, endPoint y: 427, distance: 148.6
click at [353, 427] on div "Montant 15 Type Nuits Frais de ménage Taxe de séjour Autre Email client * [EMAI…" at bounding box center [605, 306] width 525 height 387
click at [653, 565] on button "Créer" at bounding box center [610, 563] width 455 height 33
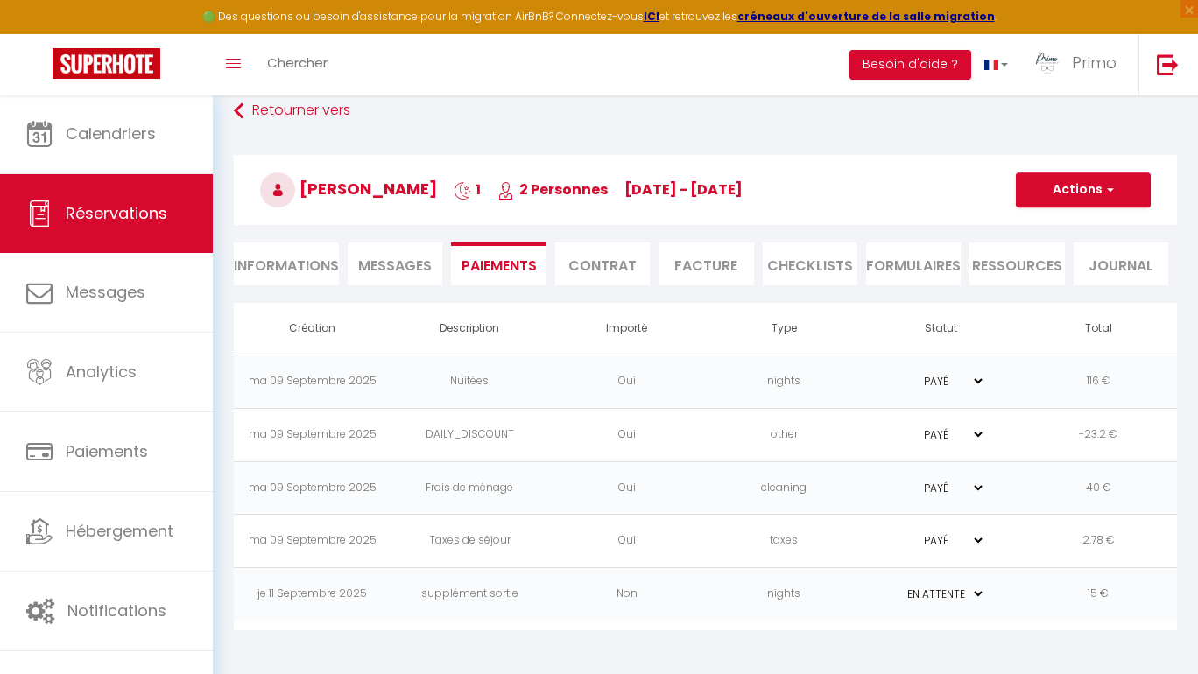
select select "1"
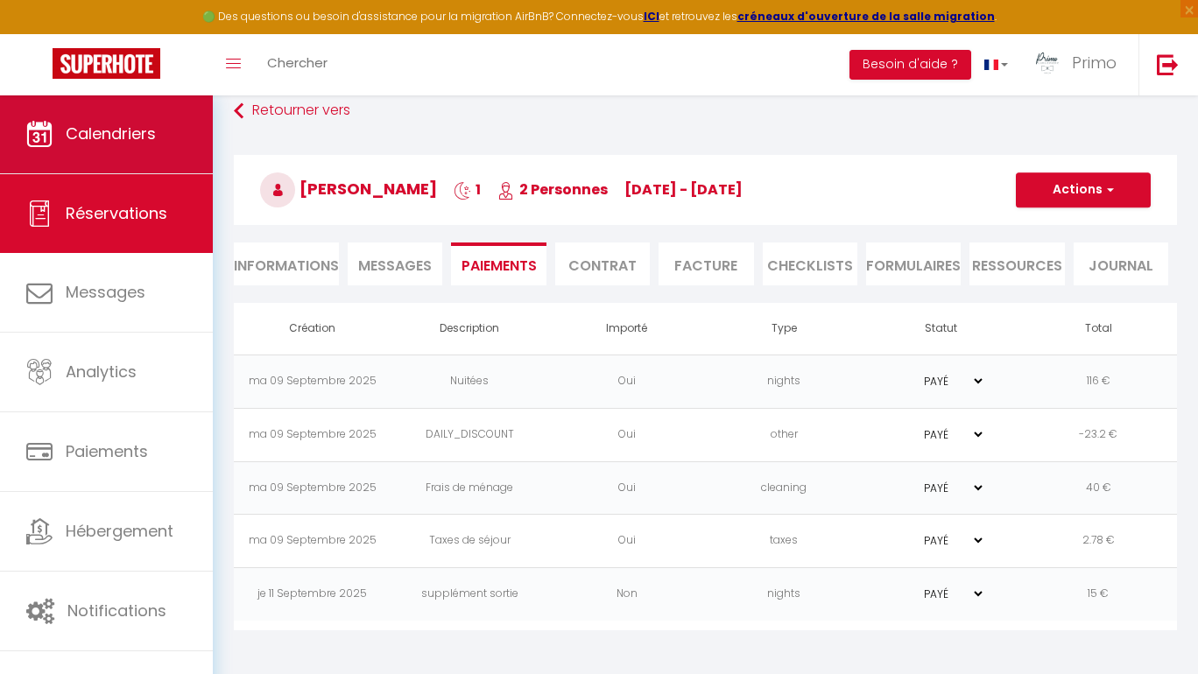
click at [125, 138] on span "Calendriers" at bounding box center [111, 134] width 90 height 22
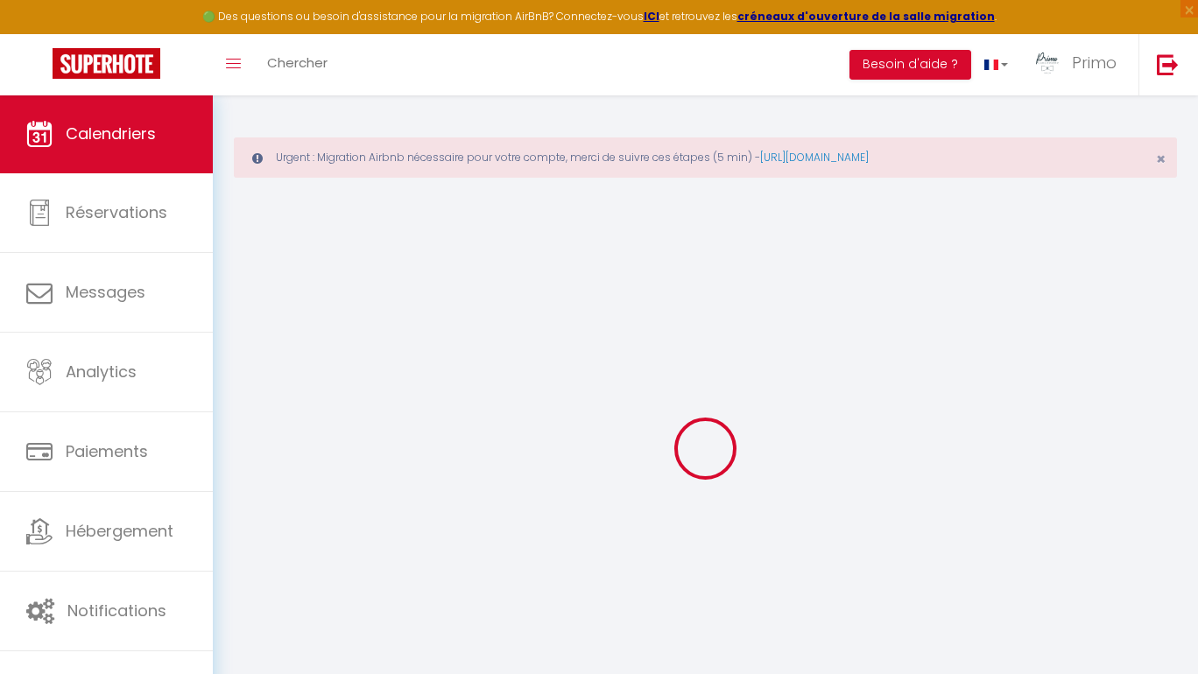
select select
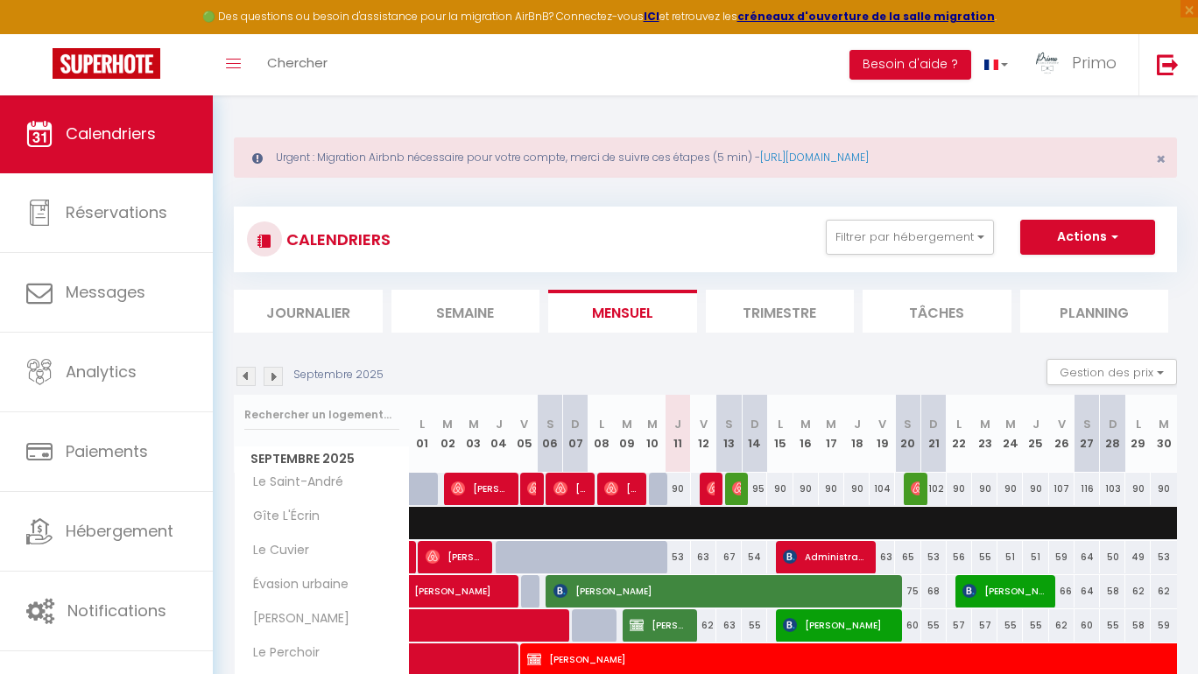
scroll to position [109, 0]
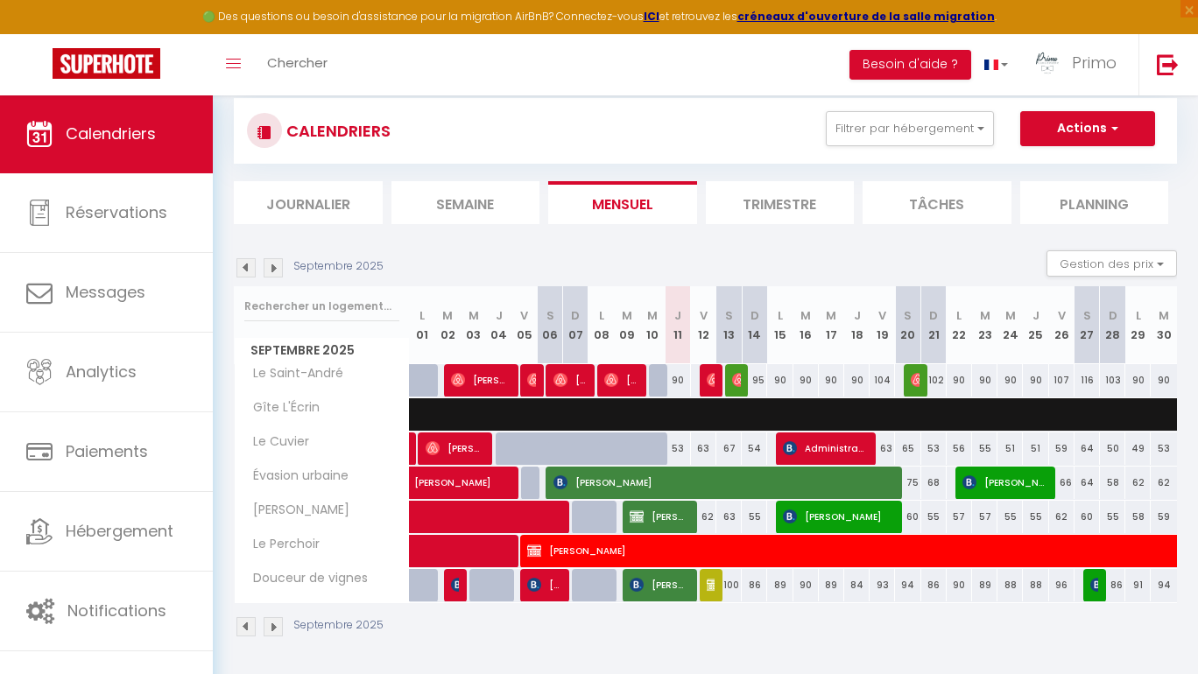
click at [682, 520] on span "[PERSON_NAME]" at bounding box center [660, 516] width 60 height 33
select select "OK"
select select "1"
select select "0"
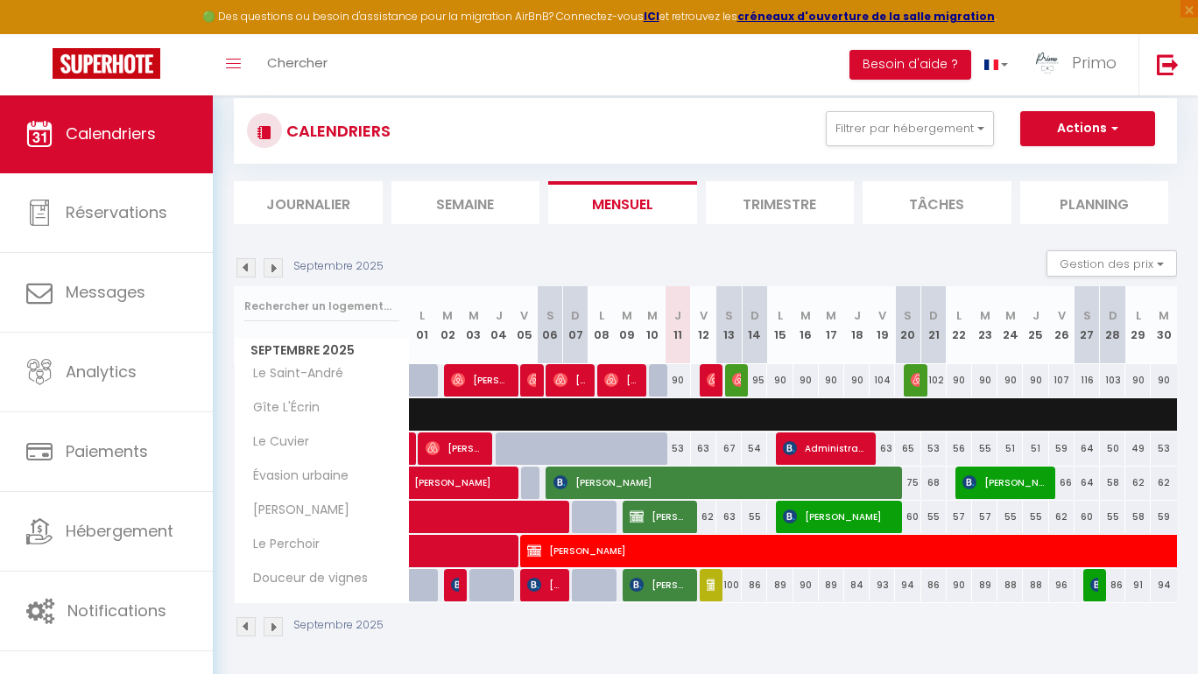
select select "1"
select select
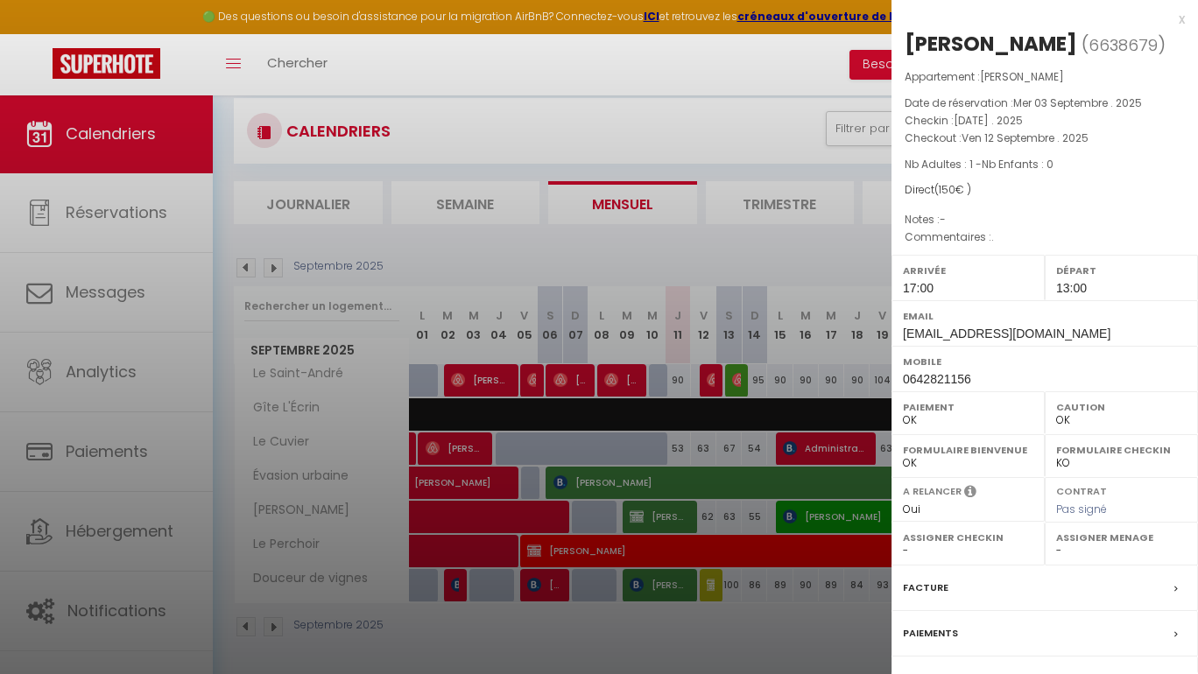
scroll to position [137, 0]
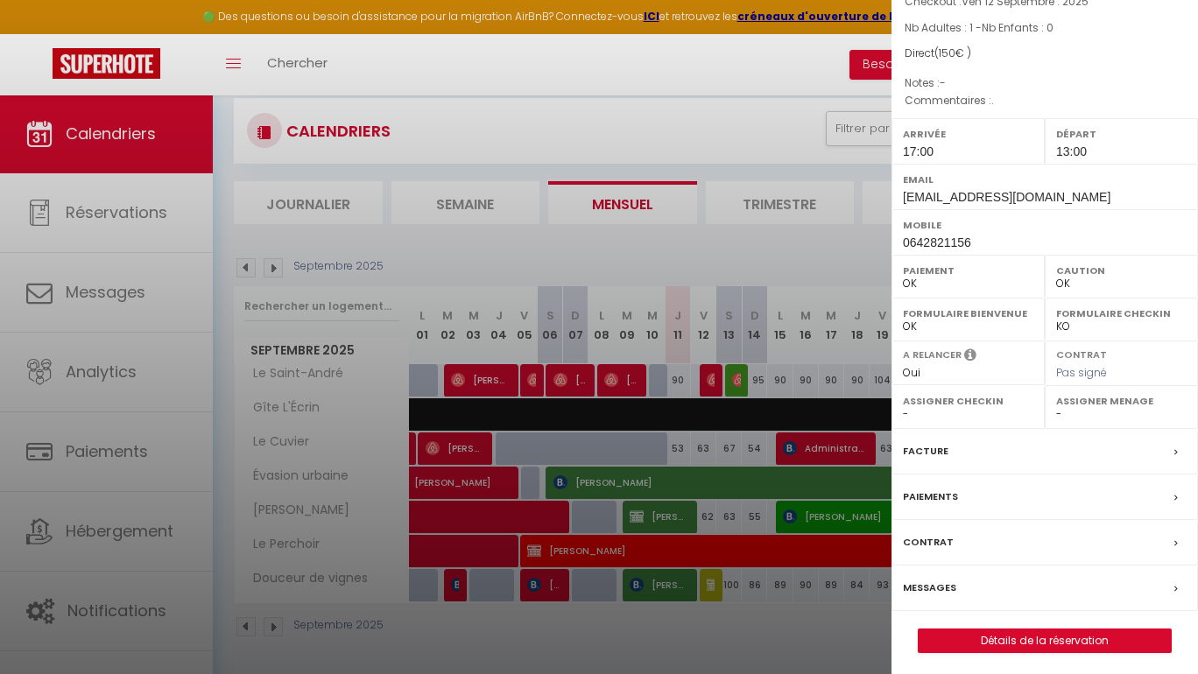
click at [942, 492] on label "Paiements" at bounding box center [930, 497] width 55 height 18
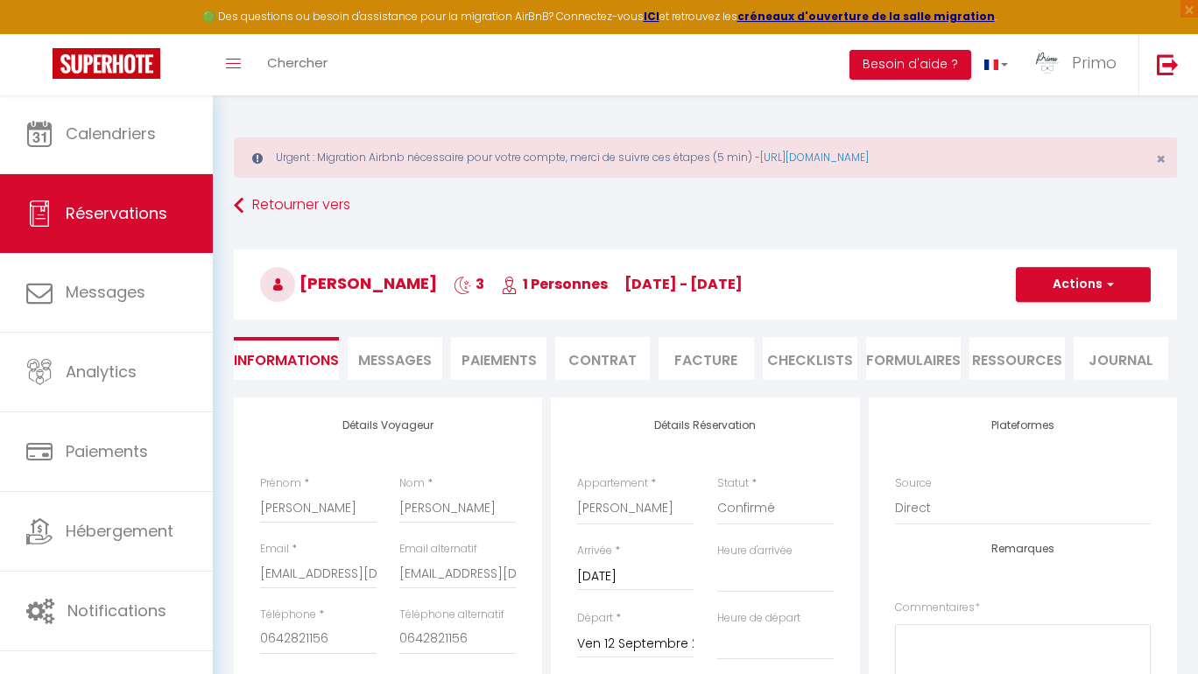
select select
checkbox input "false"
type textarea "."
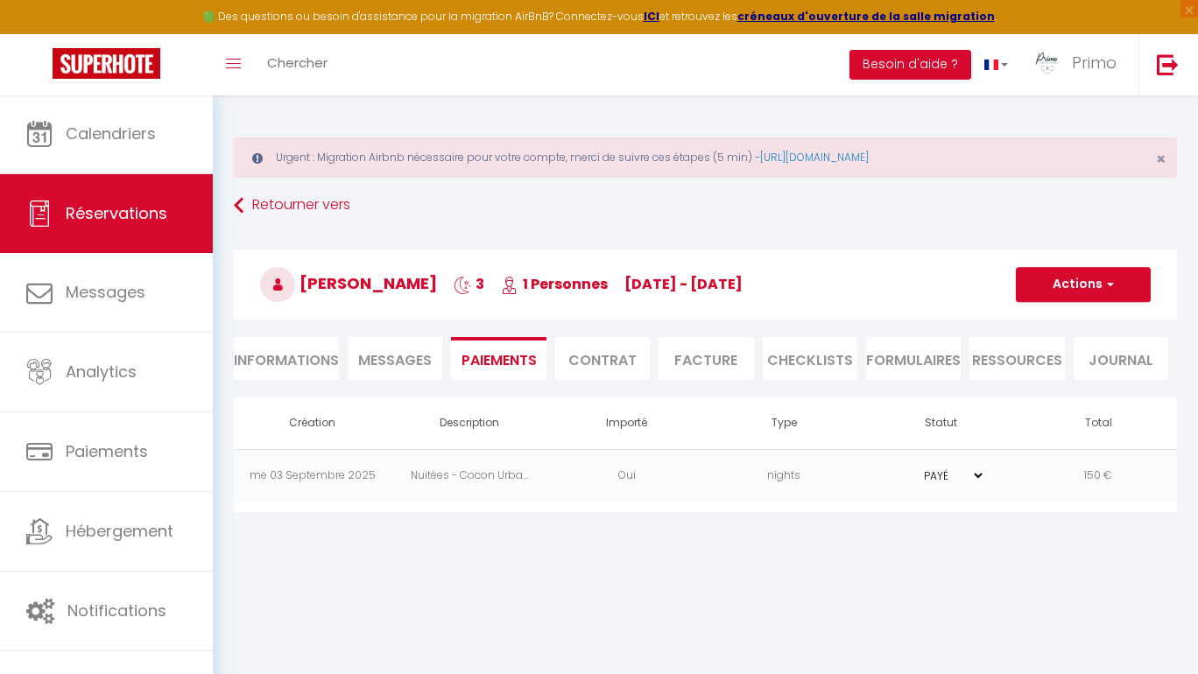
scroll to position [95, 0]
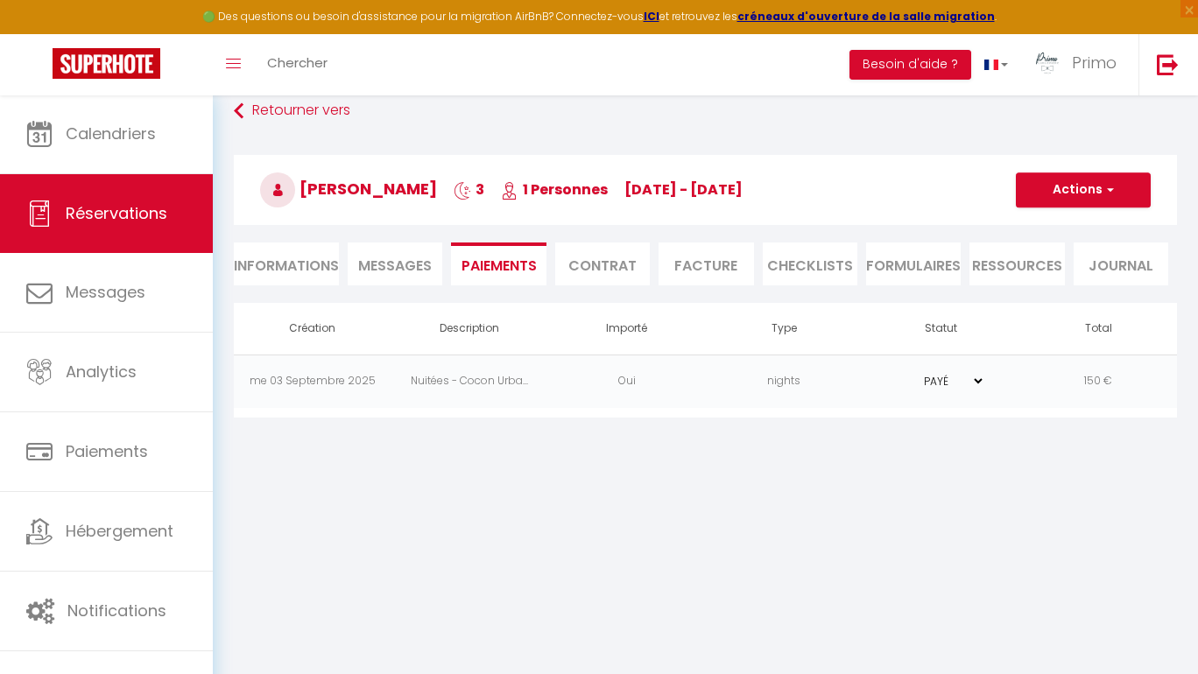
click at [1124, 185] on button "Actions" at bounding box center [1083, 190] width 135 height 35
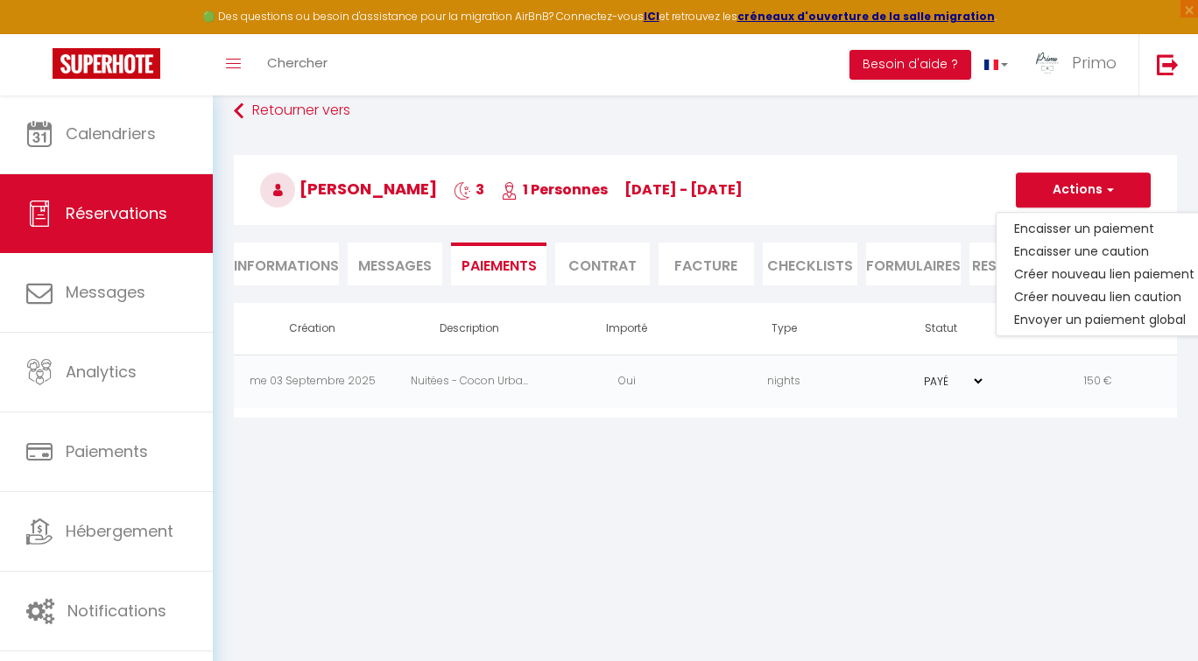
drag, startPoint x: 1097, startPoint y: 271, endPoint x: 1075, endPoint y: 277, distance: 22.5
click at [1097, 271] on link "Créer nouveau lien paiement" at bounding box center [1104, 274] width 215 height 23
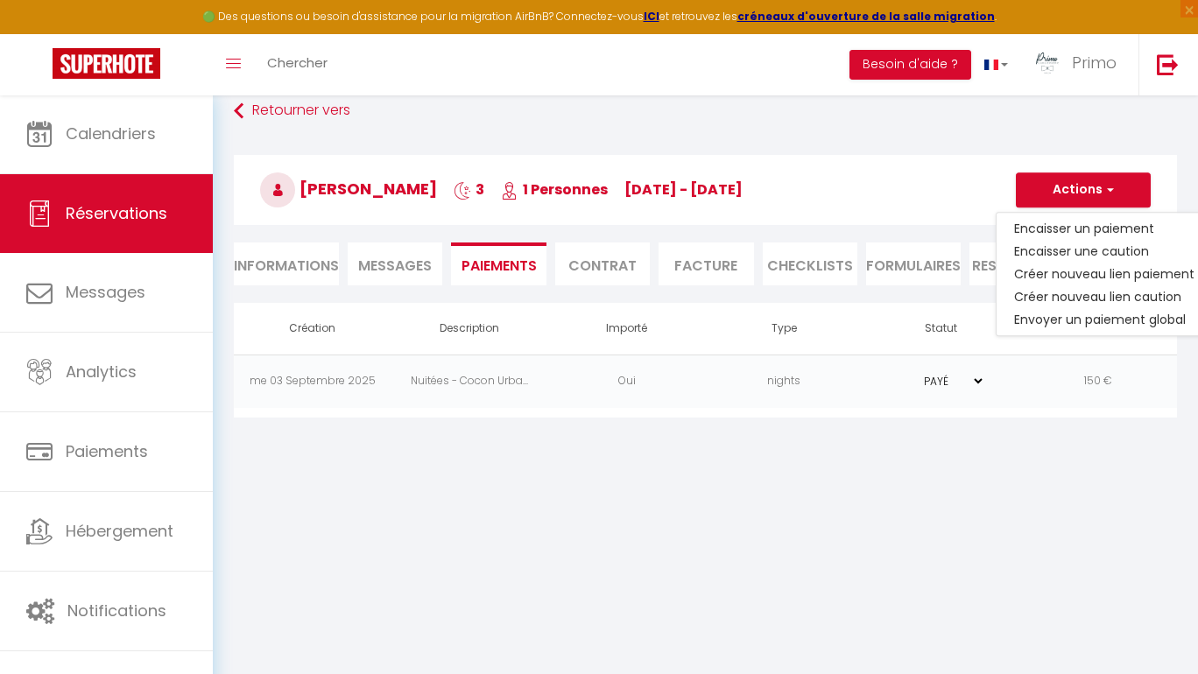
select select "nights"
type input "[EMAIL_ADDRESS][DOMAIN_NAME]"
select select "10608"
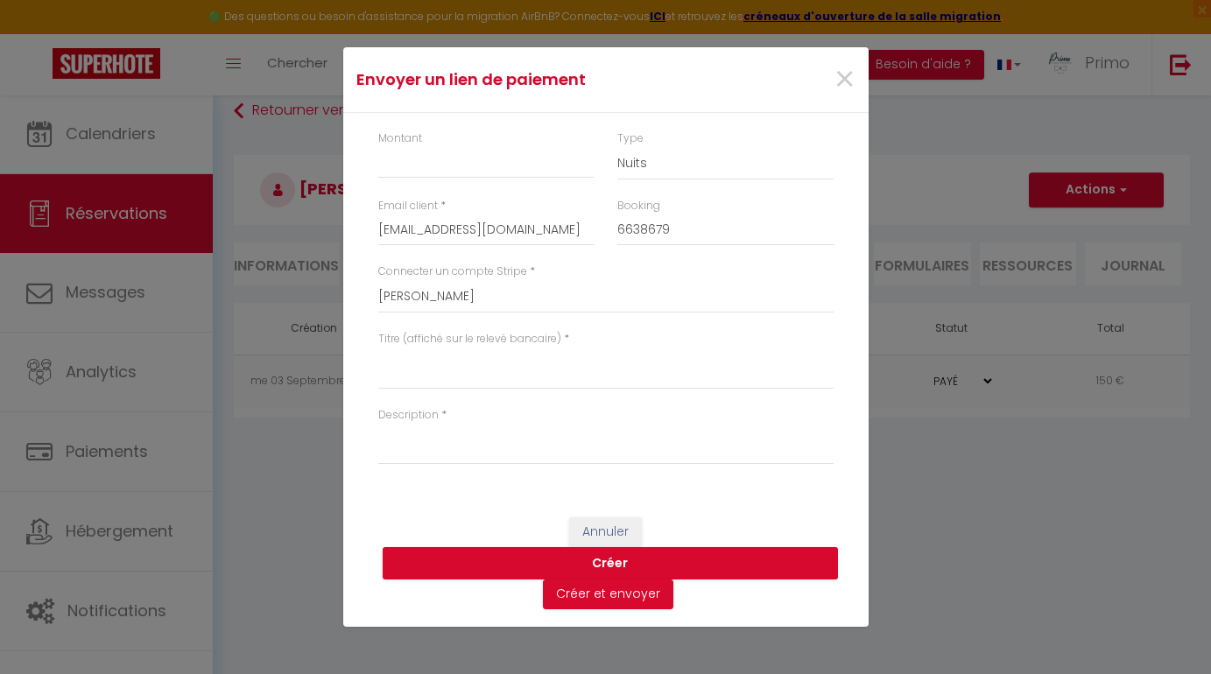
click at [845, 88] on span "×" at bounding box center [845, 79] width 22 height 53
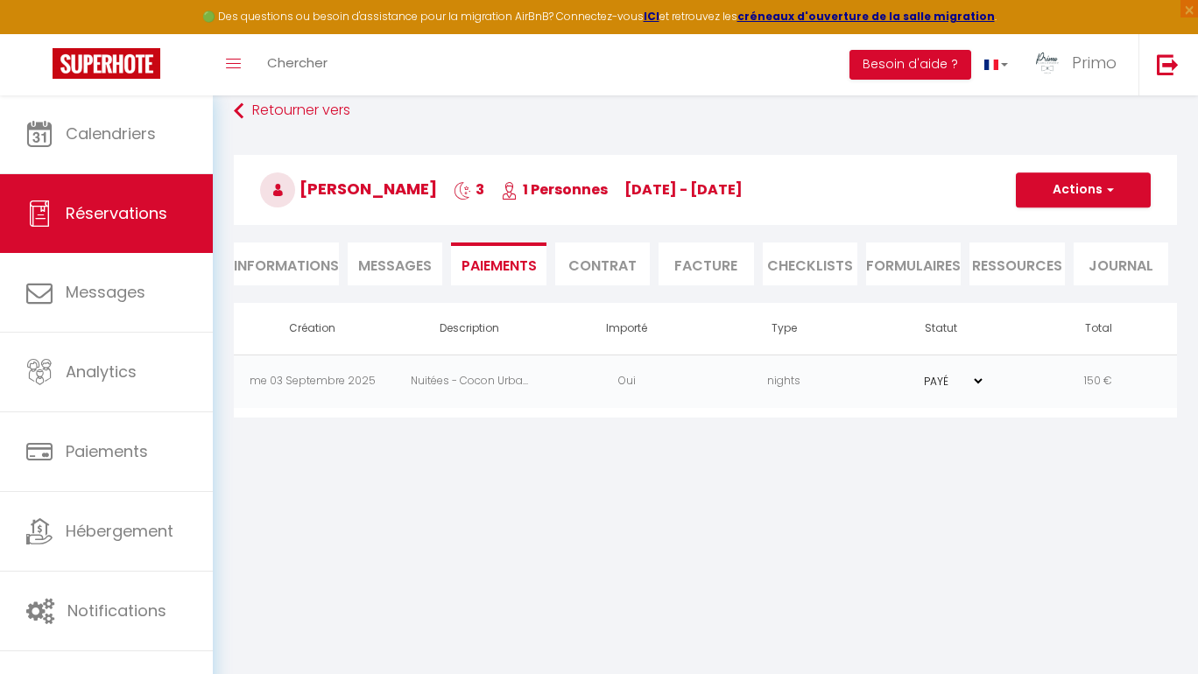
click at [308, 190] on span "[PERSON_NAME]" at bounding box center [348, 189] width 177 height 22
click at [743, 191] on span "[DATE] - [DATE]" at bounding box center [683, 190] width 118 height 20
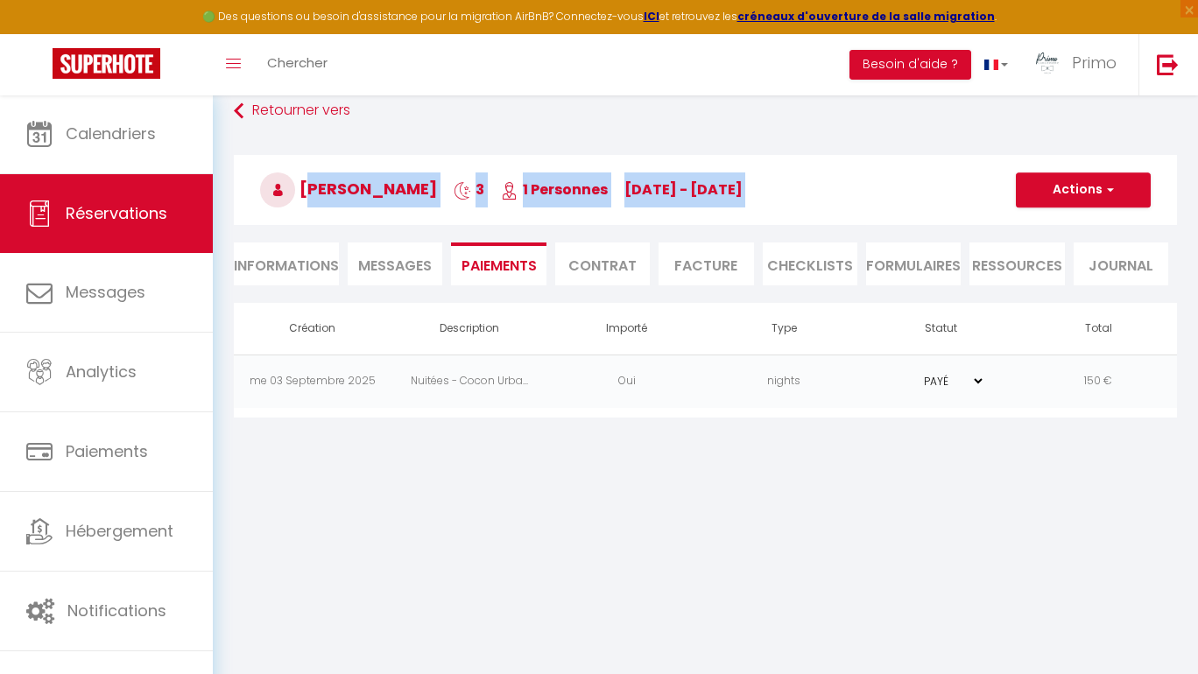
click at [743, 195] on span "[DATE] - [DATE]" at bounding box center [683, 190] width 118 height 20
copy h3 "[PERSON_NAME] 3 1 Personnes [DATE] - [DATE]"
click at [1081, 195] on button "Actions" at bounding box center [1083, 190] width 135 height 35
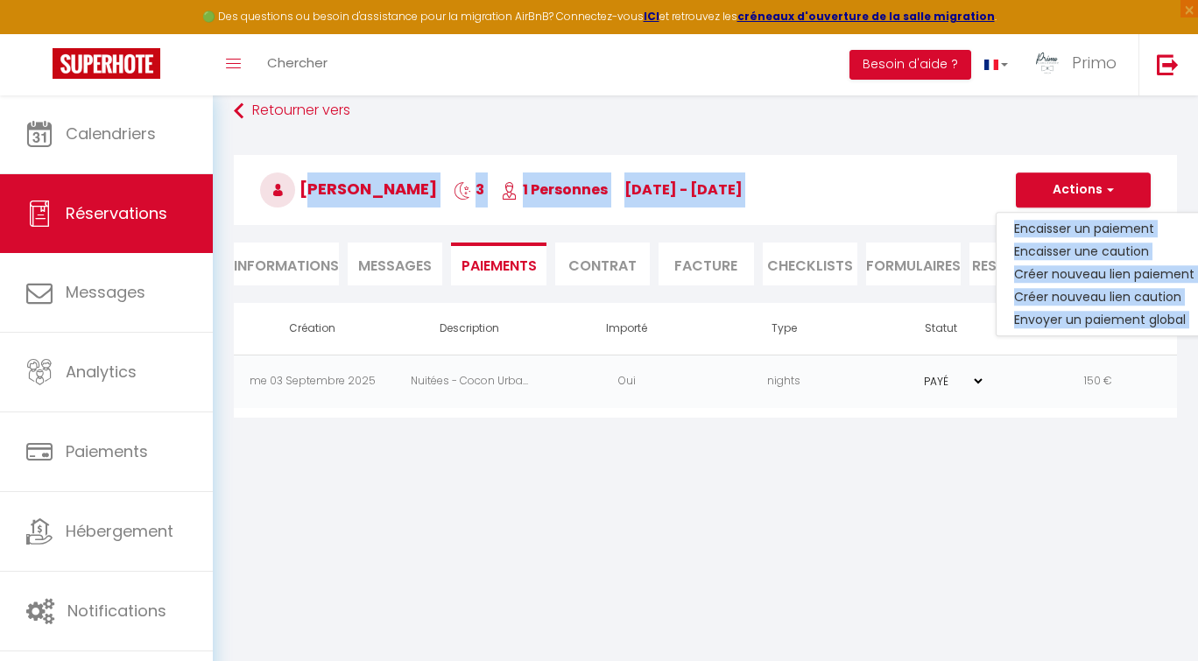
click at [1063, 272] on link "Créer nouveau lien paiement" at bounding box center [1104, 274] width 215 height 23
type input "[EMAIL_ADDRESS][DOMAIN_NAME]"
type input "6638679"
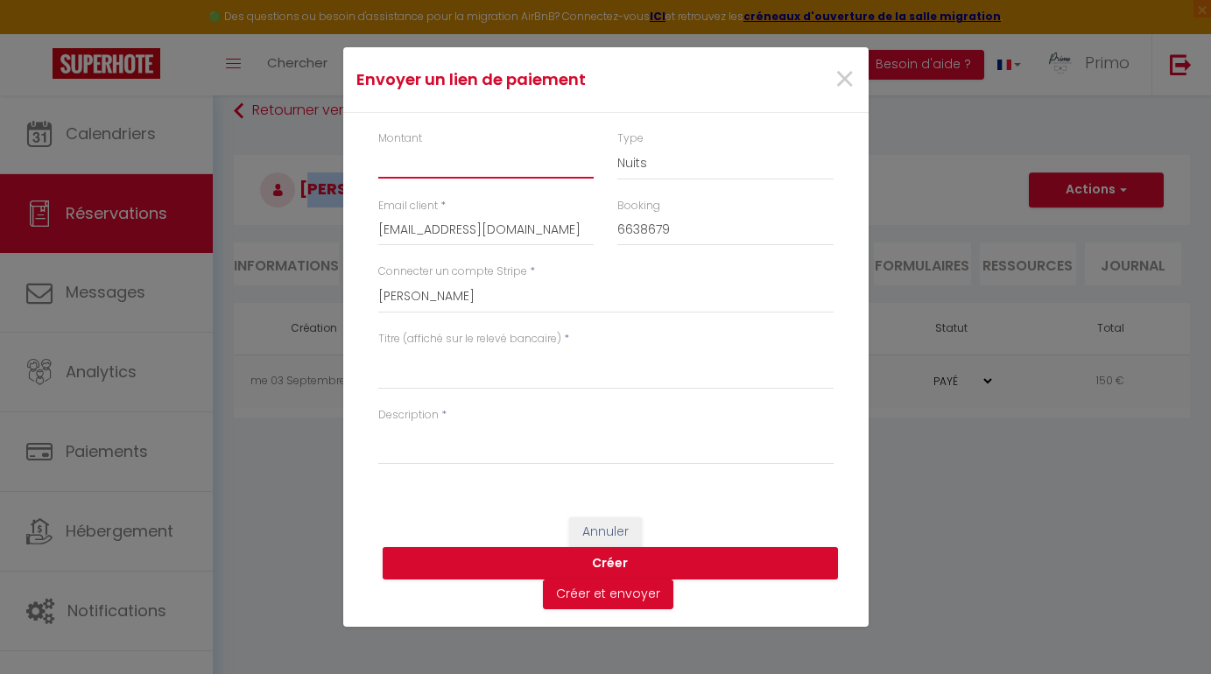
click at [451, 163] on input "Montant" at bounding box center [486, 163] width 216 height 32
type input "15"
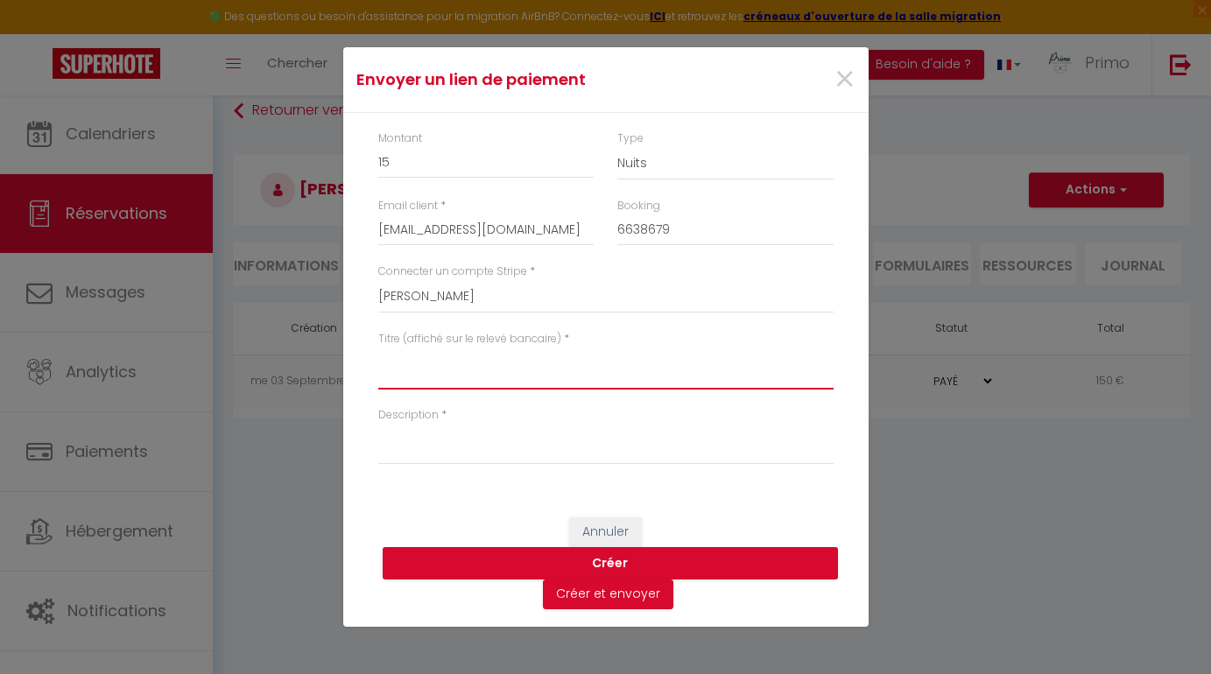
click at [487, 375] on textarea "Titre (affiché sur le relevé bancaire)" at bounding box center [605, 369] width 455 height 42
paste textarea "[PERSON_NAME] 3 1 Personnes [DATE] - [DATE]"
type textarea "[PERSON_NAME] 3 1 Personnes [DATE] - [DATE]"
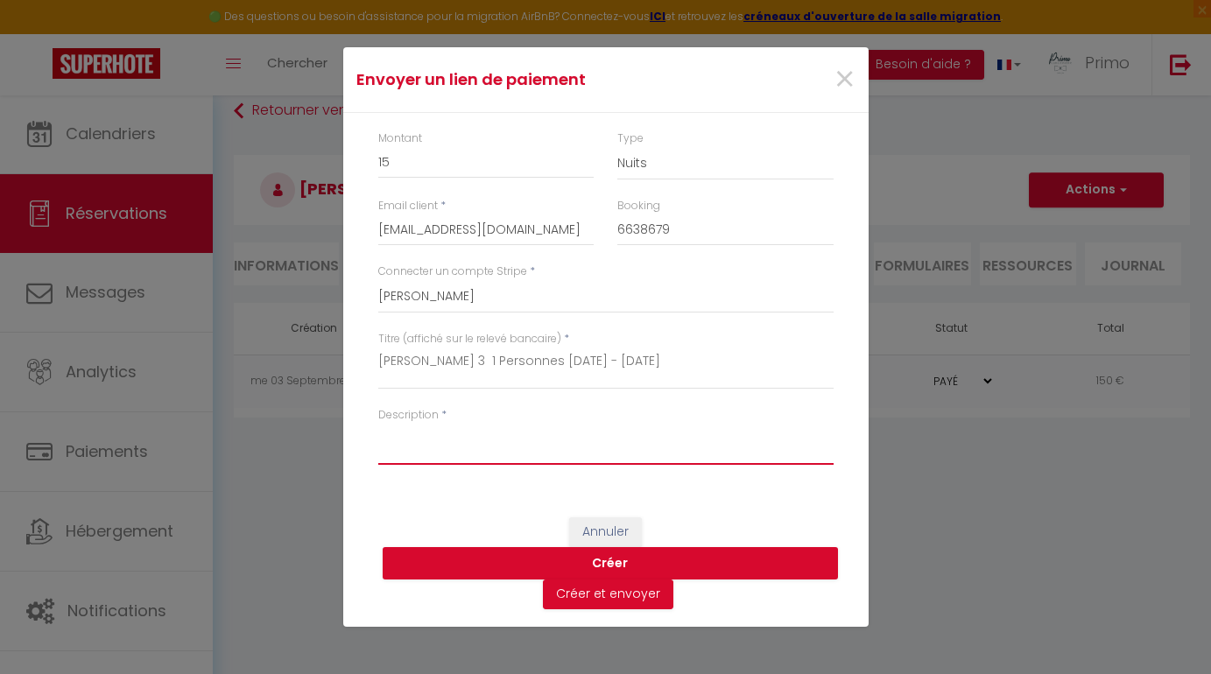
click at [521, 448] on textarea "Description" at bounding box center [605, 444] width 455 height 42
click at [510, 433] on textarea "supplément" at bounding box center [605, 444] width 455 height 42
type textarea "supplément départ"
click at [577, 565] on button "Créer" at bounding box center [610, 563] width 455 height 33
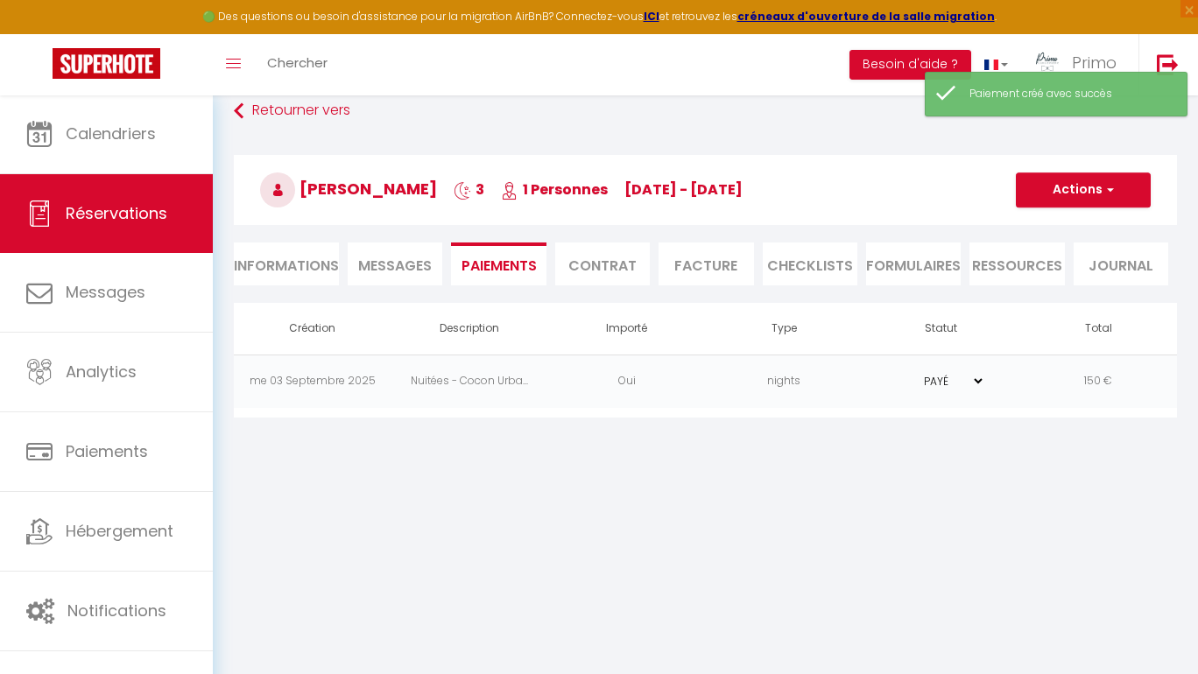
select select "0"
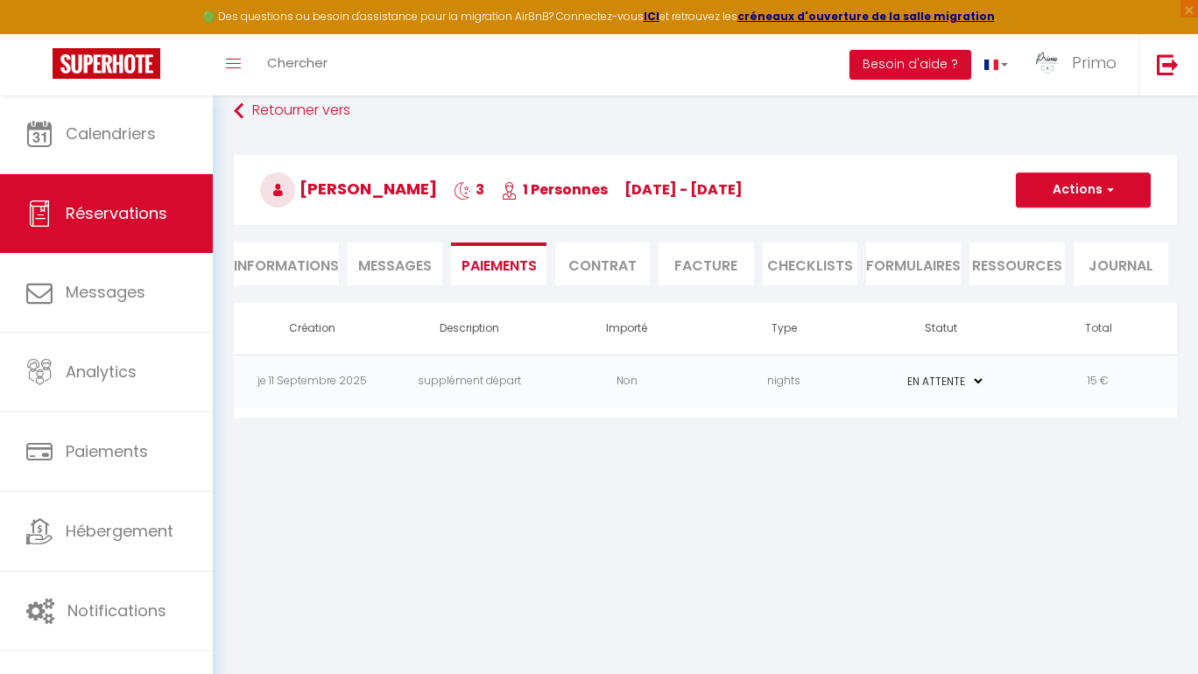
click at [450, 388] on td "supplément départ" at bounding box center [470, 381] width 158 height 53
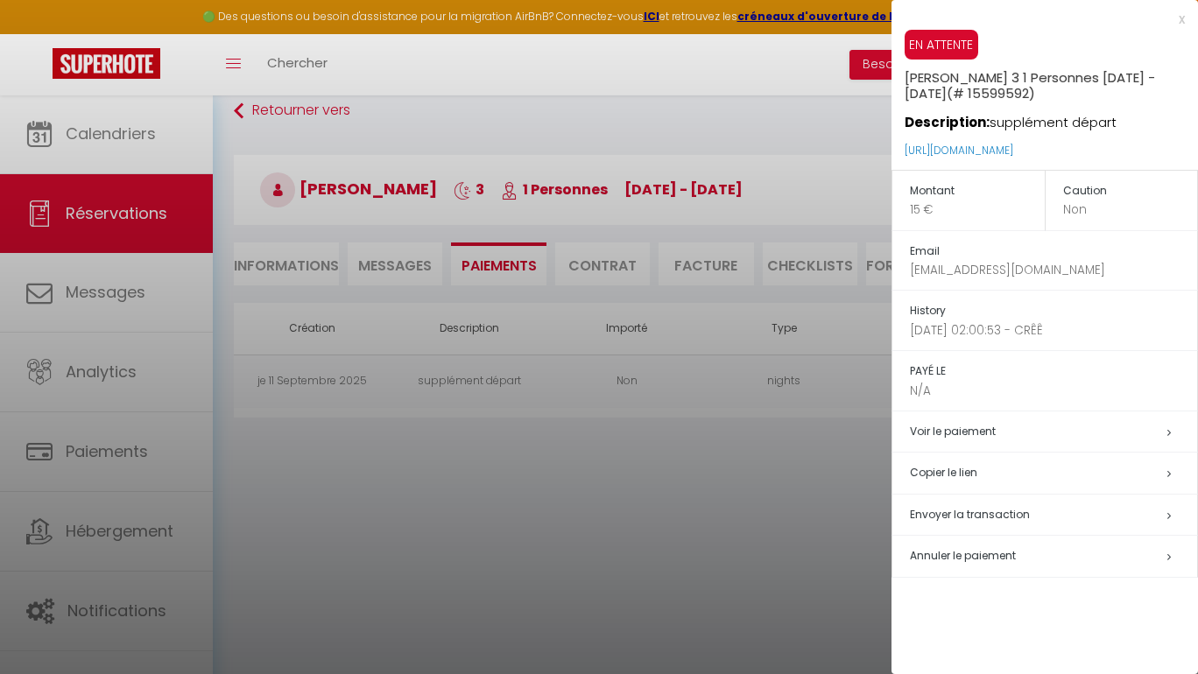
click at [990, 151] on link "[URL][DOMAIN_NAME]" at bounding box center [959, 150] width 109 height 15
drag, startPoint x: 1077, startPoint y: 264, endPoint x: 900, endPoint y: 257, distance: 177.0
click at [900, 257] on td "Email [EMAIL_ADDRESS][DOMAIN_NAME]" at bounding box center [1045, 260] width 306 height 60
copy div "[EMAIL_ADDRESS][DOMAIN_NAME]"
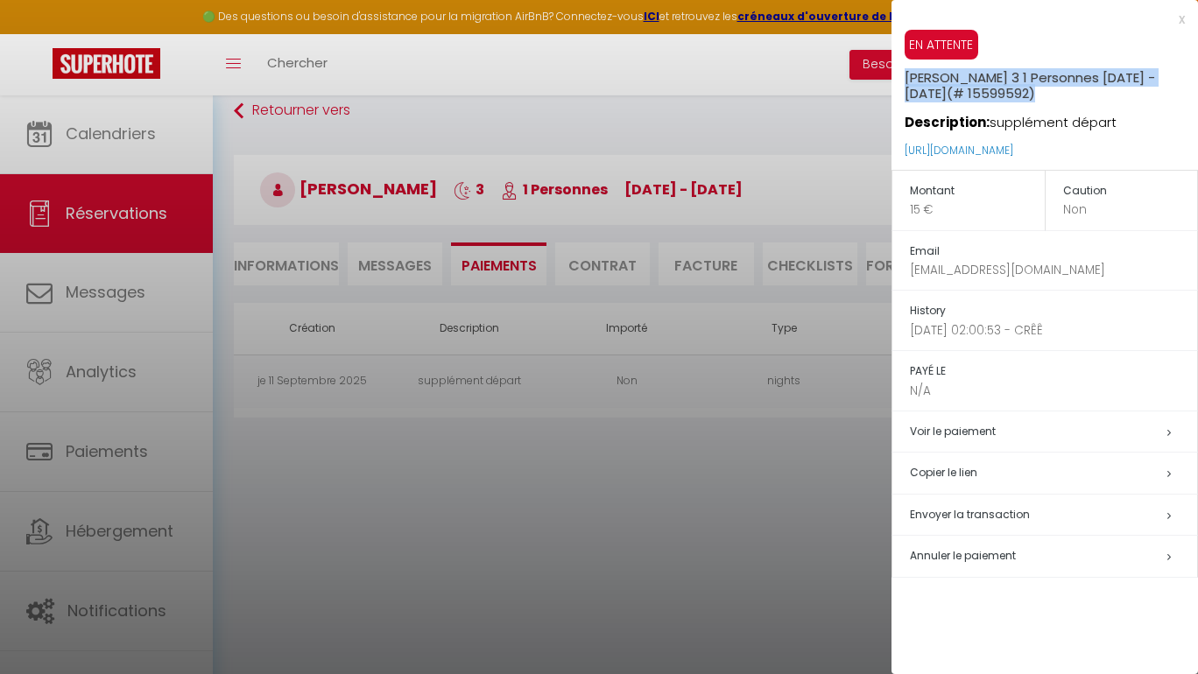
drag, startPoint x: 906, startPoint y: 77, endPoint x: 1063, endPoint y: 103, distance: 158.9
click at [1063, 103] on div "EN ATTENTE [PERSON_NAME] 3 1 Personnes [DATE] - [DATE] (# 15599592) Description…" at bounding box center [1051, 100] width 293 height 140
copy div "[PERSON_NAME] 3 1 Personnes [DATE] - [DATE] (# 15599592)"
click at [292, 273] on div at bounding box center [599, 337] width 1198 height 674
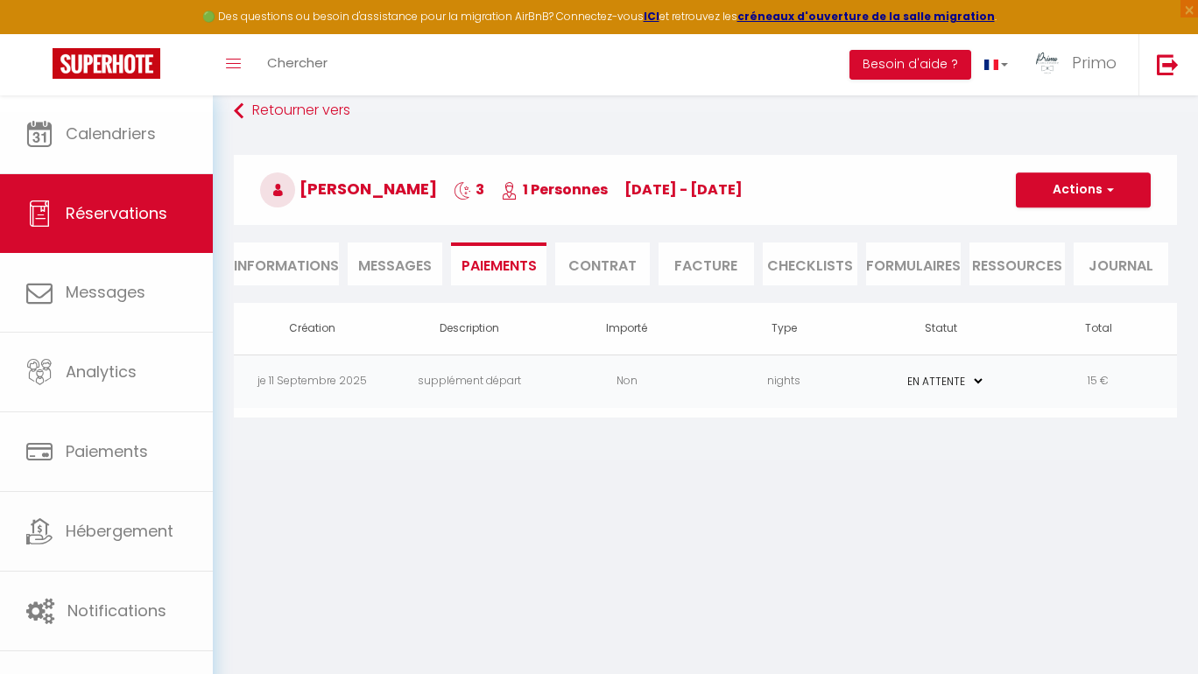
click at [292, 273] on li "Informations" at bounding box center [286, 264] width 105 height 43
select select
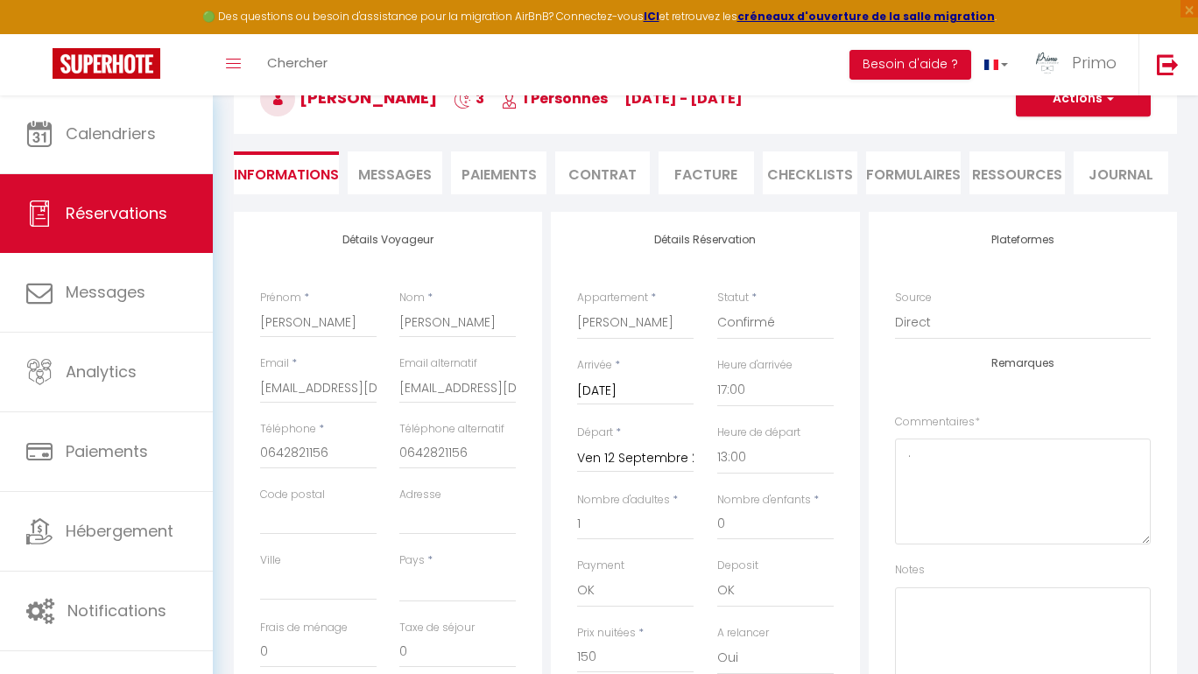
scroll to position [189, 0]
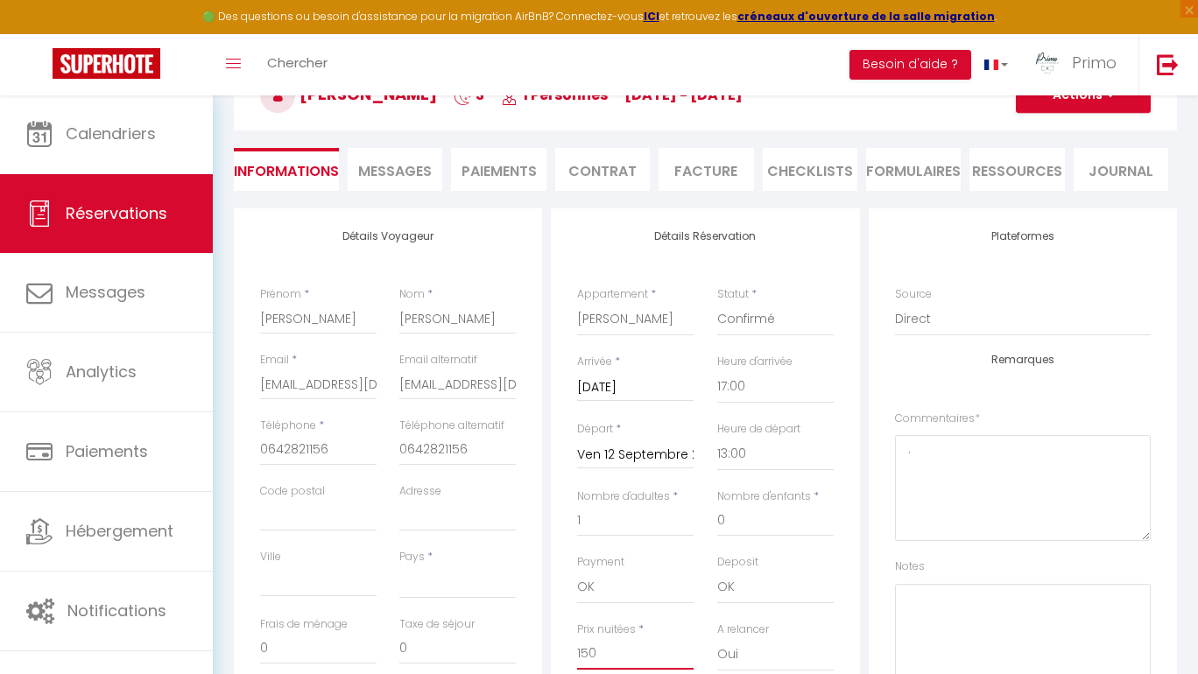
click at [590, 653] on input "150" at bounding box center [635, 654] width 116 height 32
type input "1"
select select
checkbox input "false"
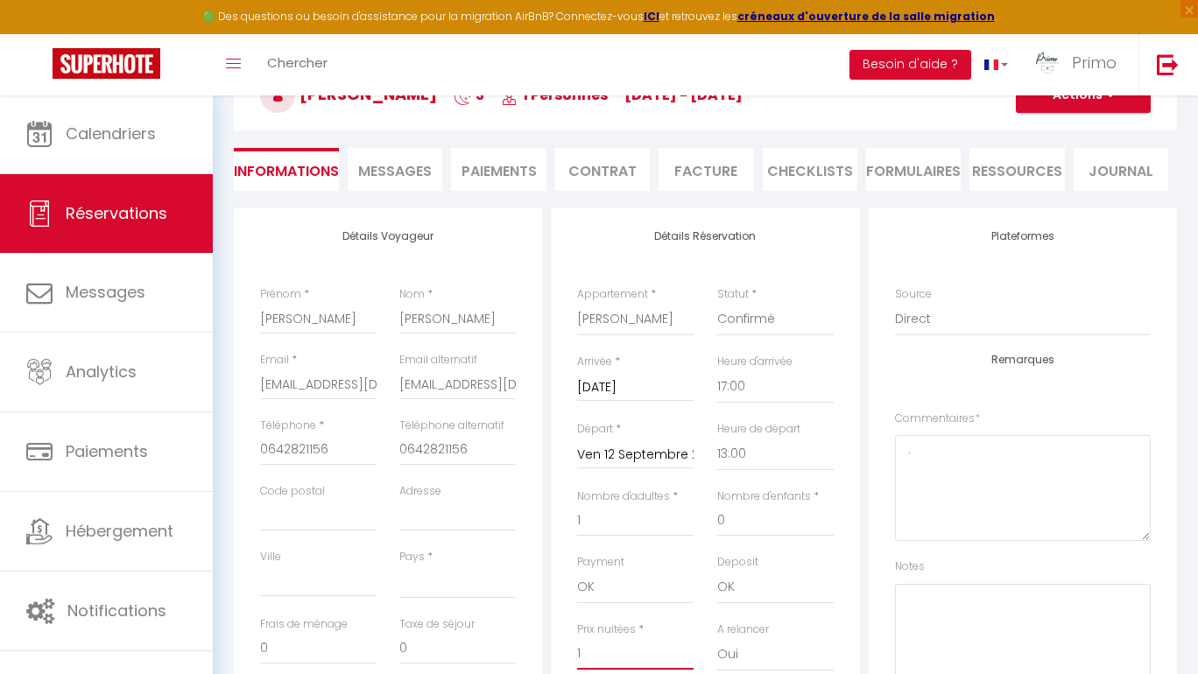
type input "16"
select select
checkbox input "false"
type input "165"
select select
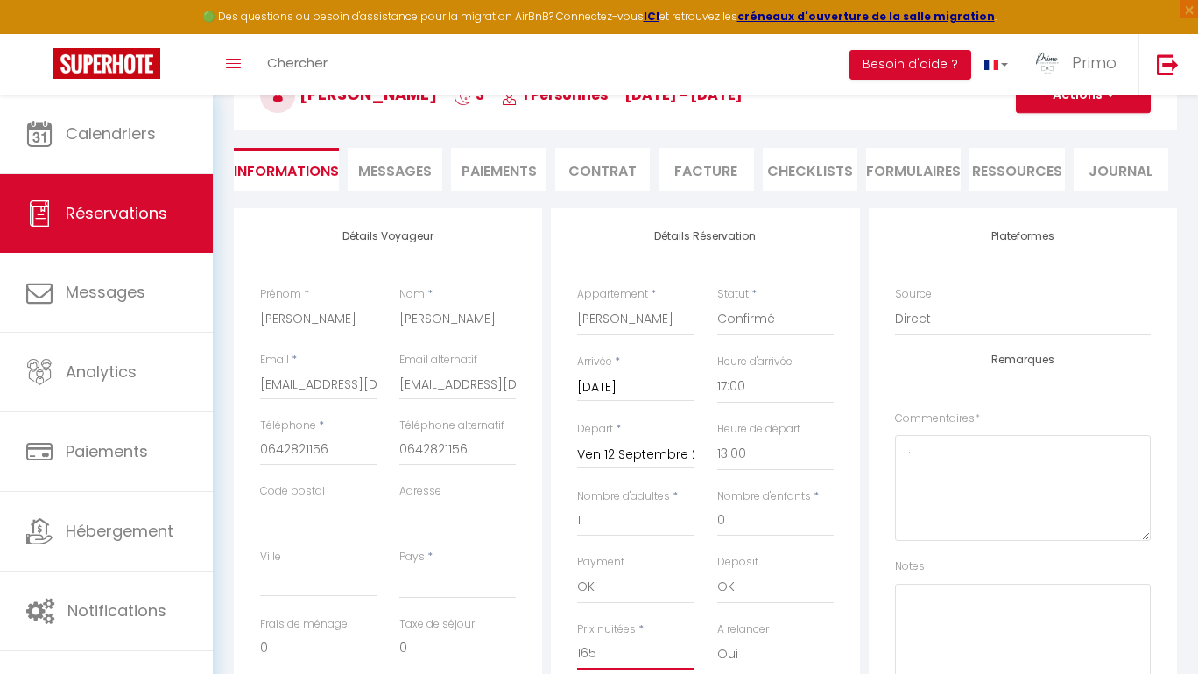
checkbox input "false"
type input "165"
click at [564, 611] on div "Détails Réservation Appartement * Le Saint-André Gîte L'Écrin Le Cuvier Évasion…" at bounding box center [705, 534] width 308 height 652
click at [1123, 104] on button "Actions" at bounding box center [1083, 95] width 135 height 35
click at [1094, 135] on link "Enregistrer" at bounding box center [1066, 134] width 138 height 23
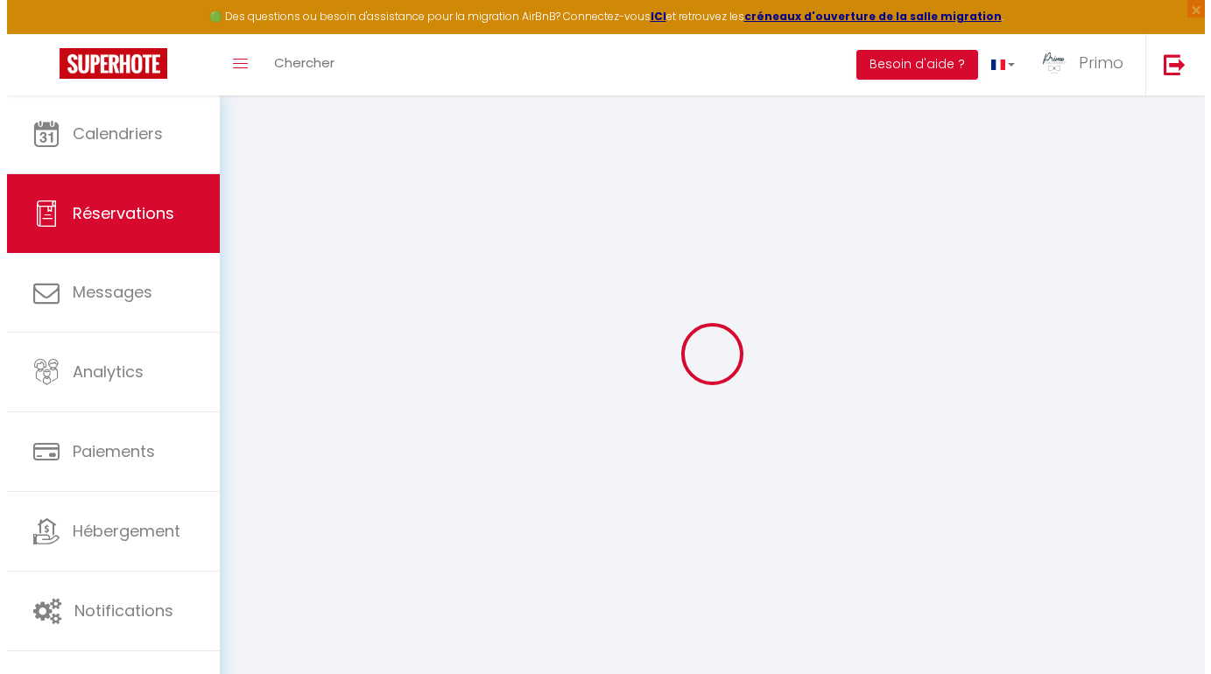
scroll to position [95, 0]
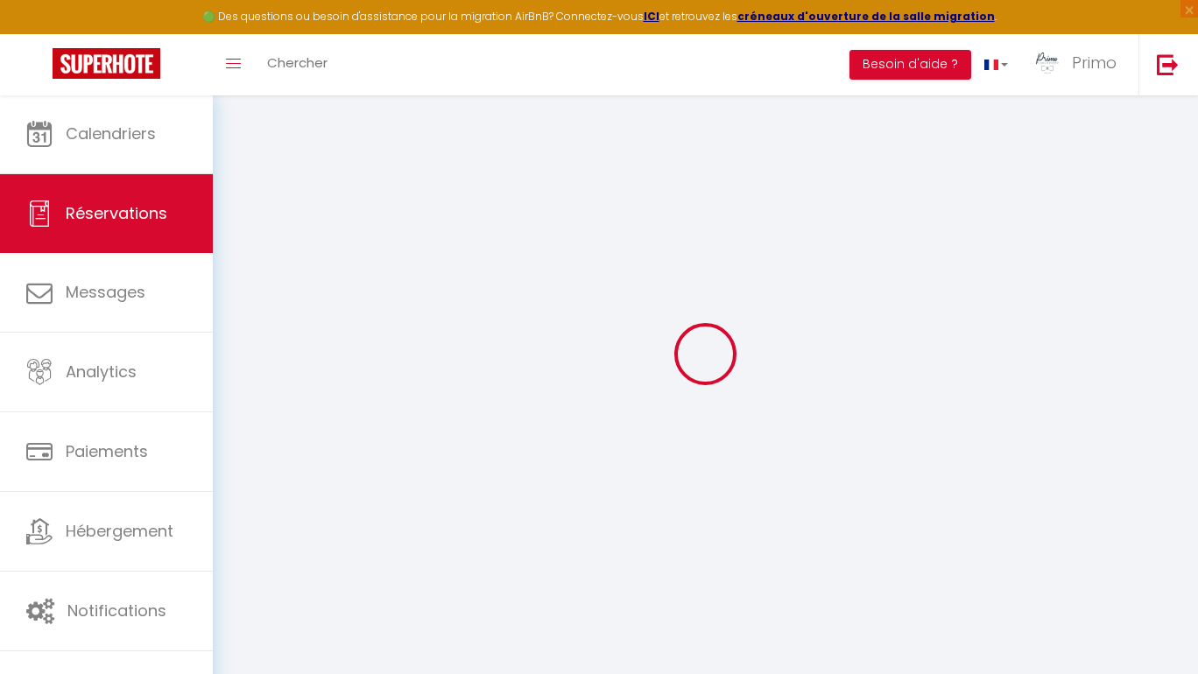
select select "not_cancelled"
